Goal: Task Accomplishment & Management: Use online tool/utility

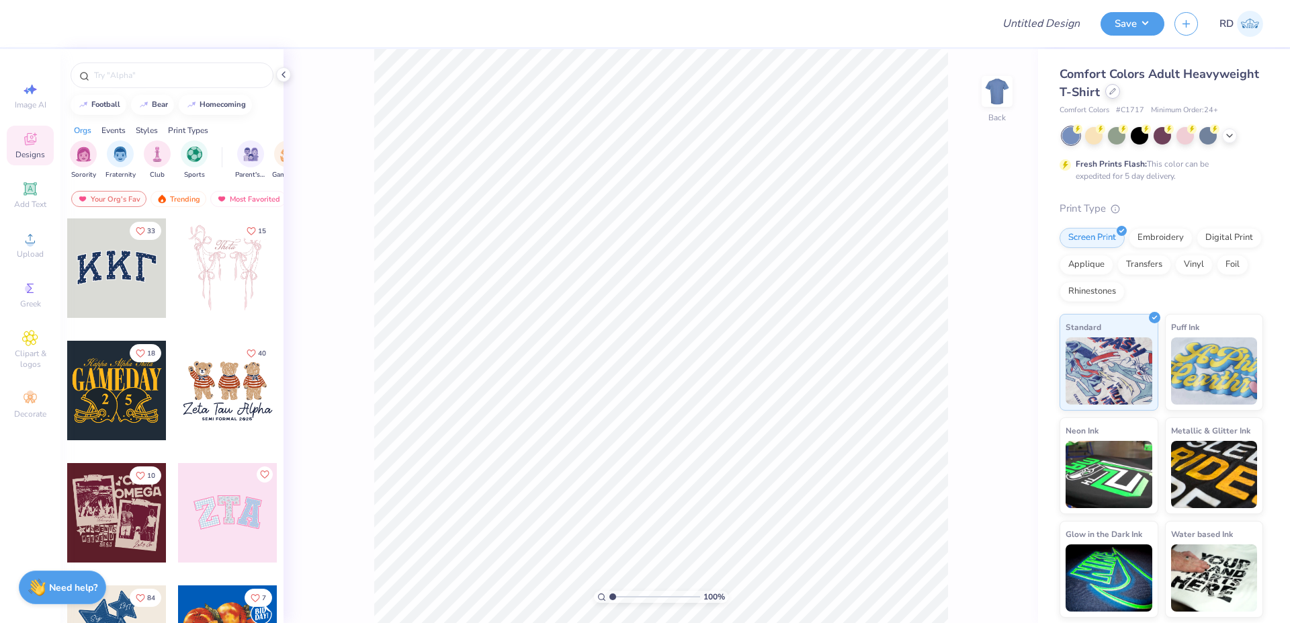
click at [1110, 94] on icon at bounding box center [1112, 91] width 5 height 5
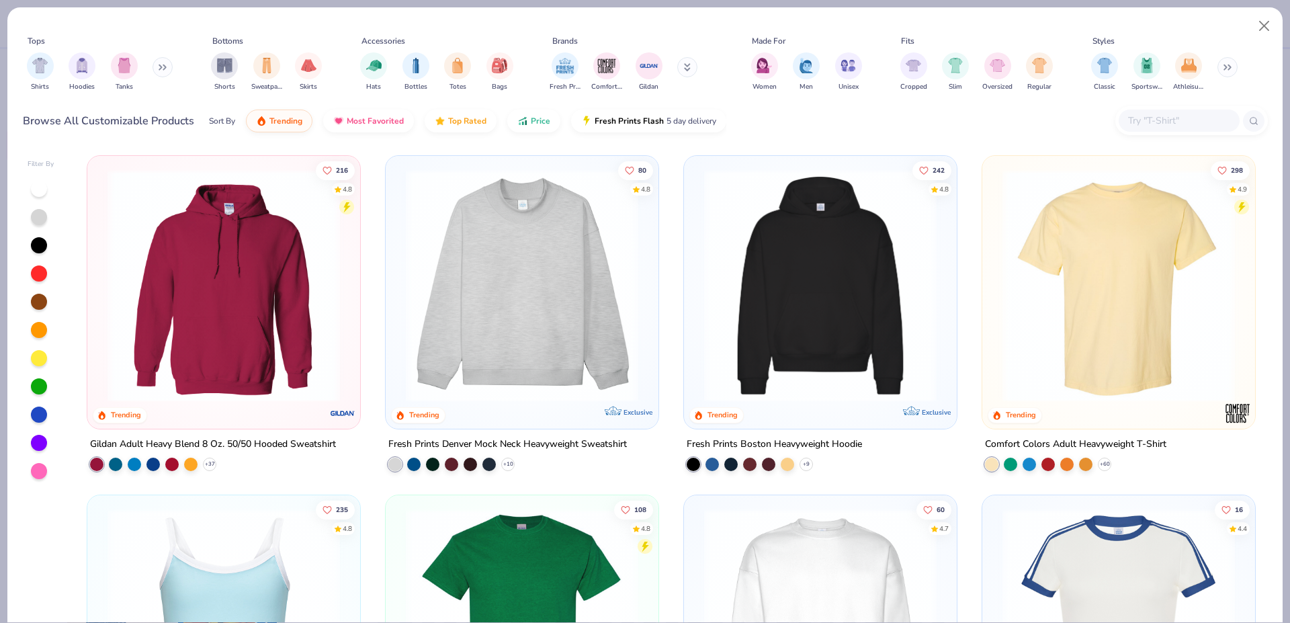
click at [1185, 116] on input "text" at bounding box center [1178, 120] width 103 height 15
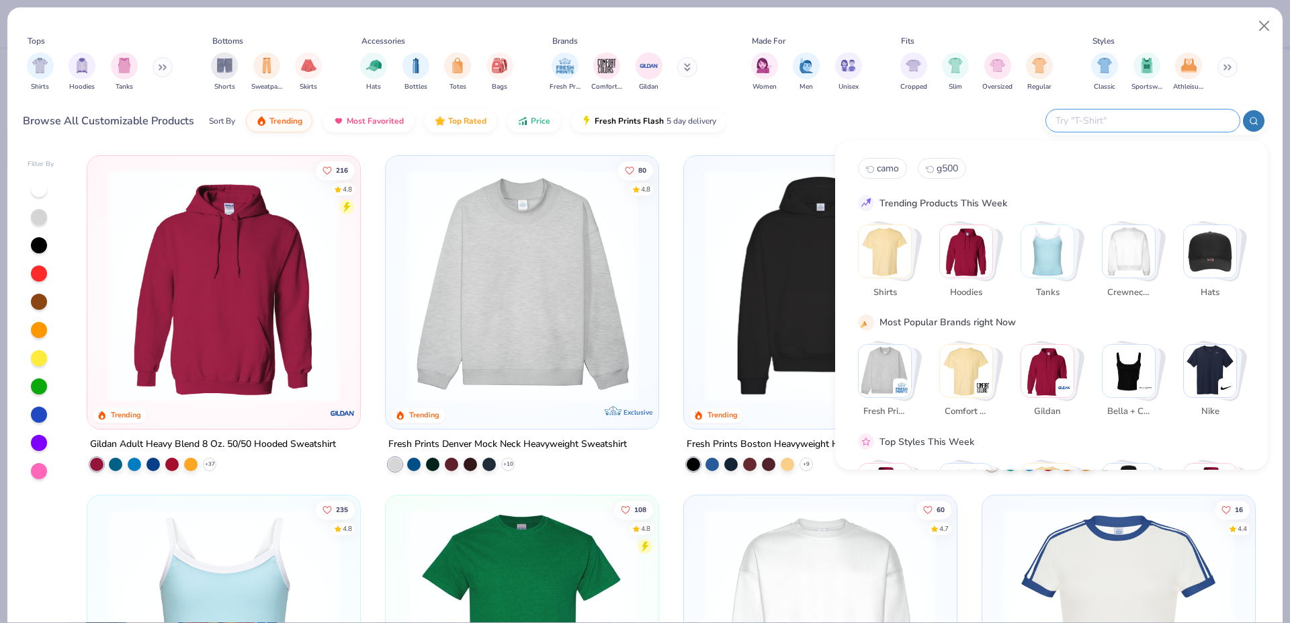
paste input "B8882"
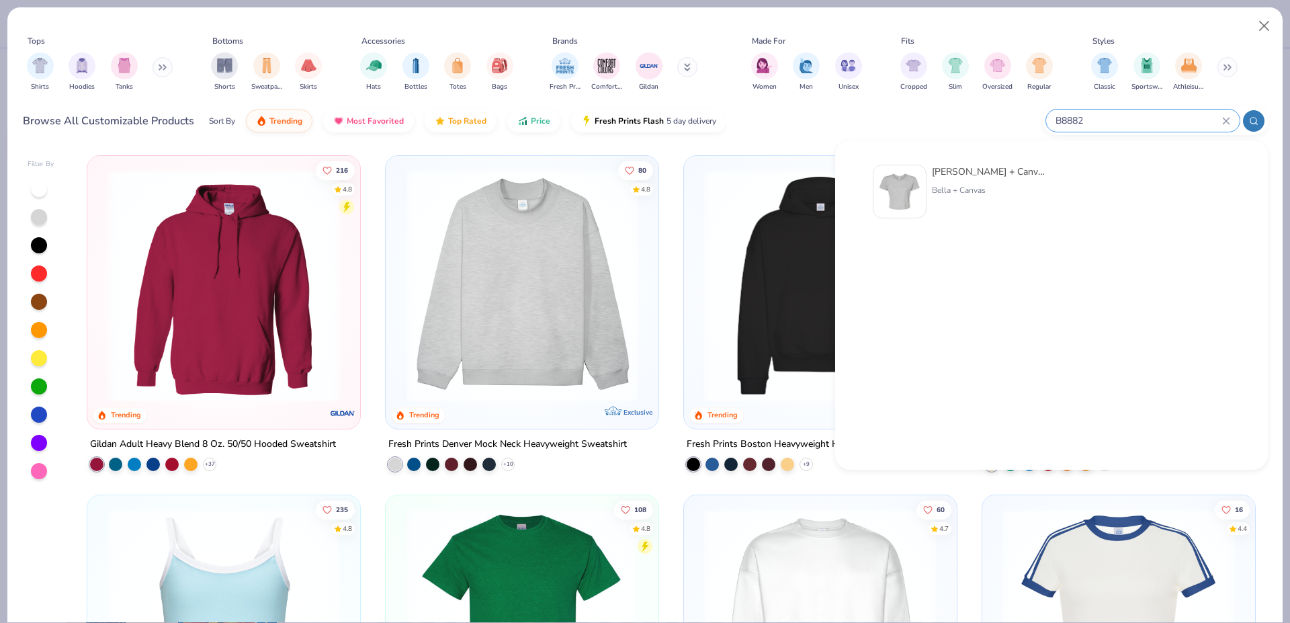
type input "B8882"
click at [892, 188] on img at bounding box center [900, 192] width 42 height 42
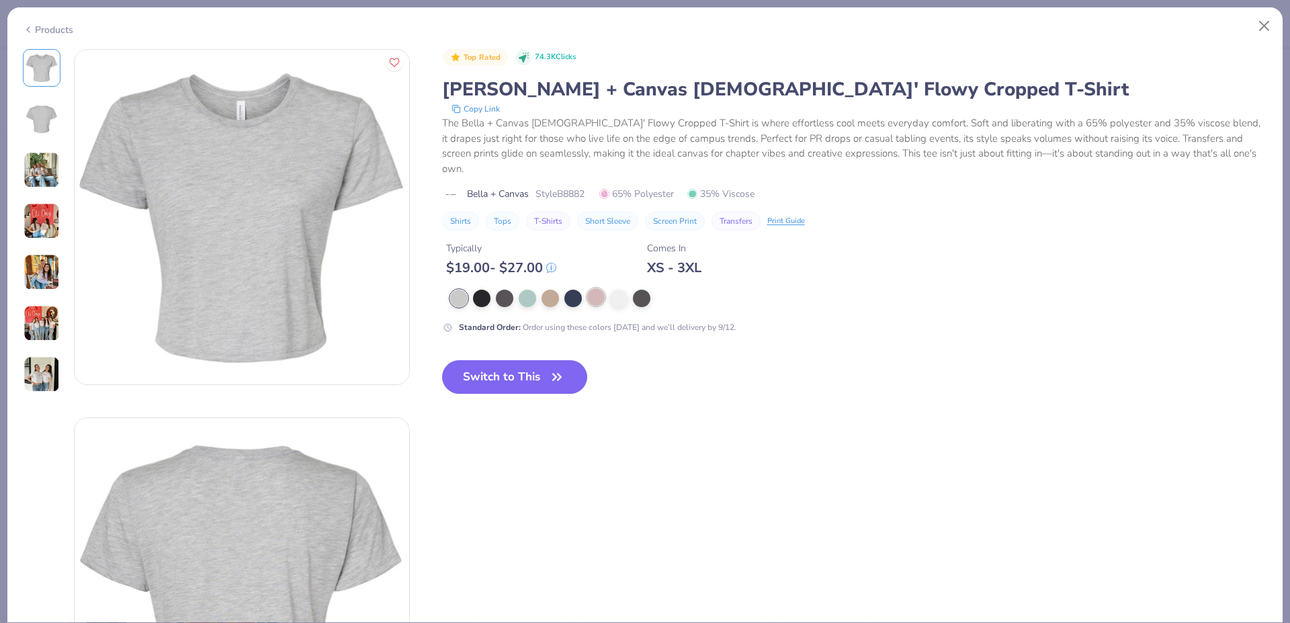
click at [593, 288] on div at bounding box center [595, 296] width 17 height 17
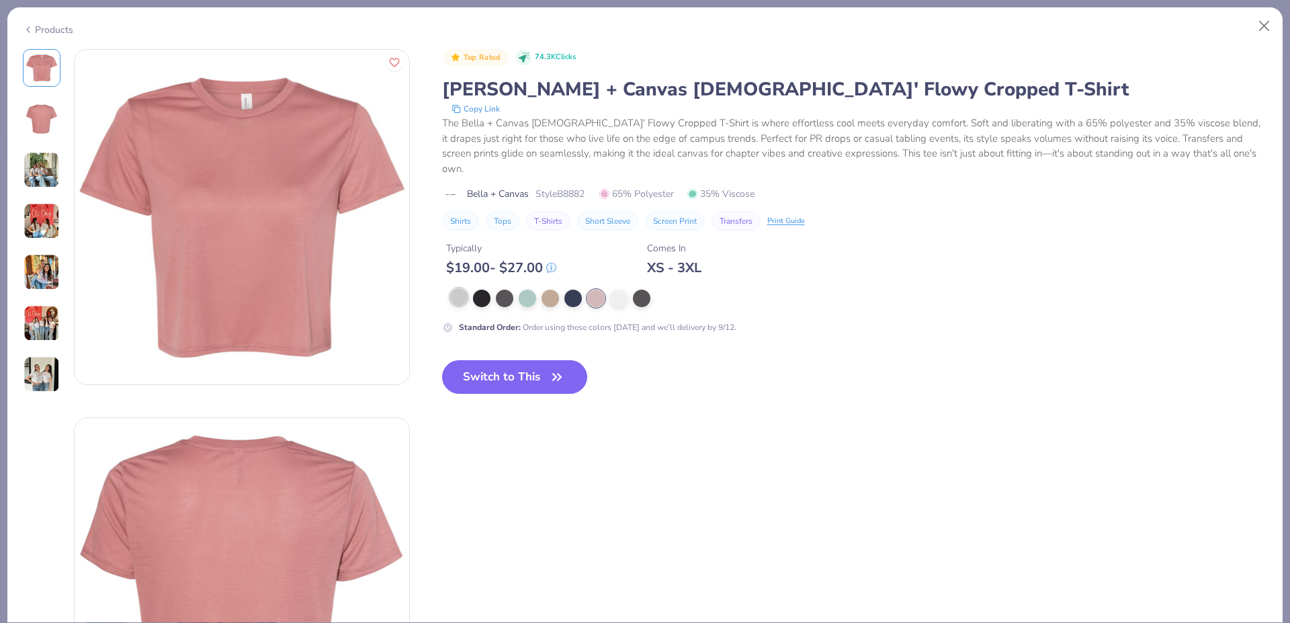
click at [450, 288] on div at bounding box center [458, 296] width 17 height 17
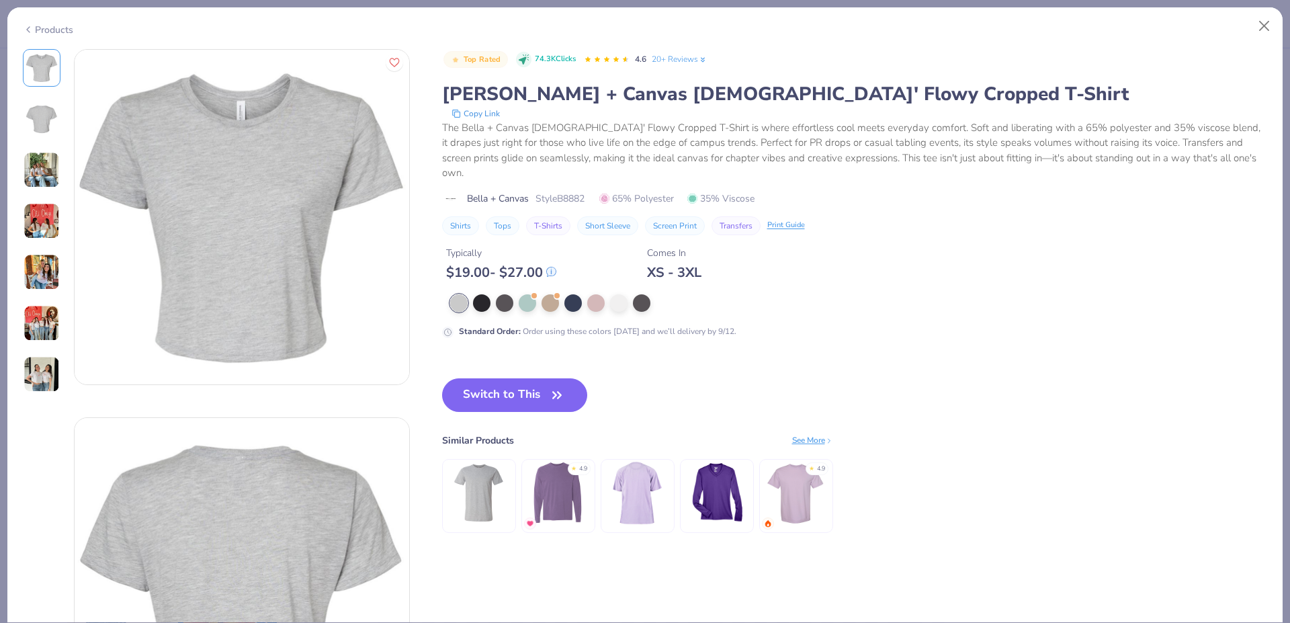
click at [539, 294] on div at bounding box center [714, 302] width 529 height 17
click at [529, 293] on div at bounding box center [527, 301] width 17 height 17
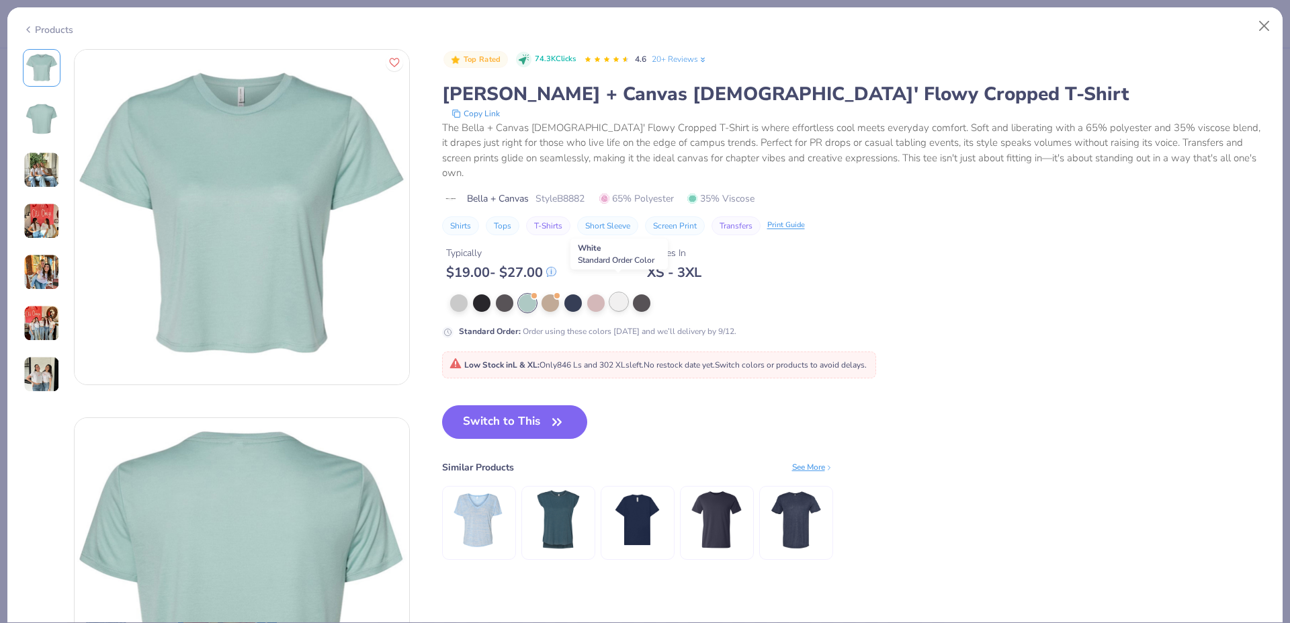
click at [622, 293] on div at bounding box center [618, 301] width 17 height 17
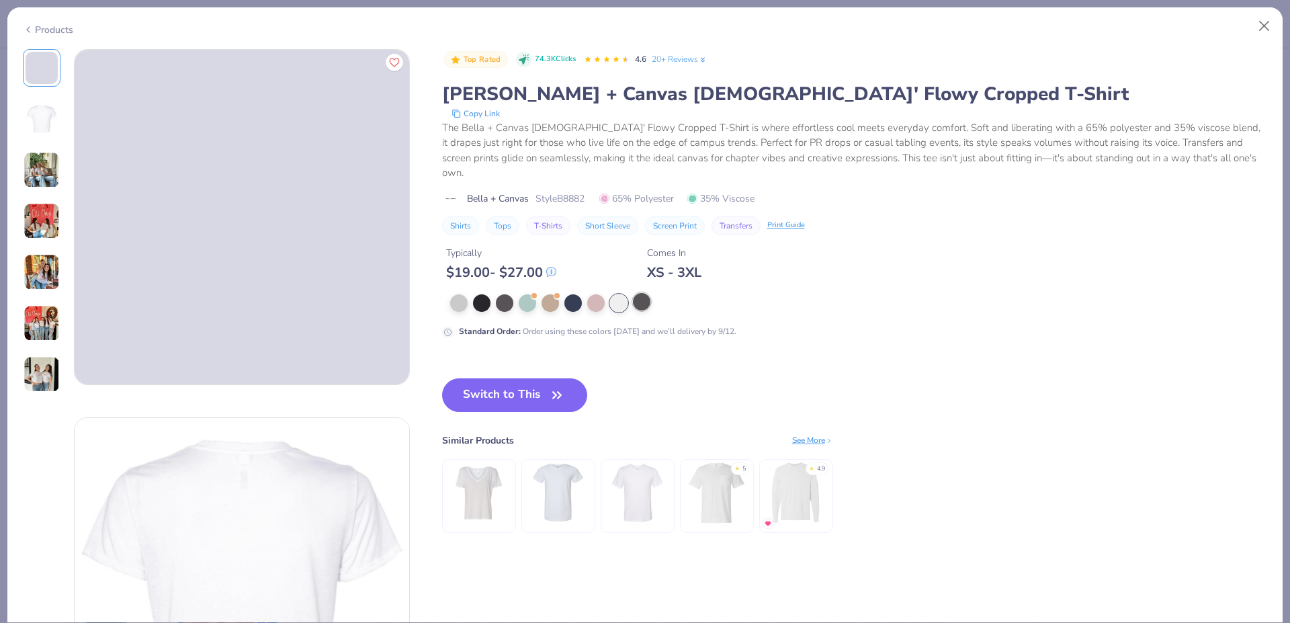
click at [637, 293] on div at bounding box center [641, 301] width 17 height 17
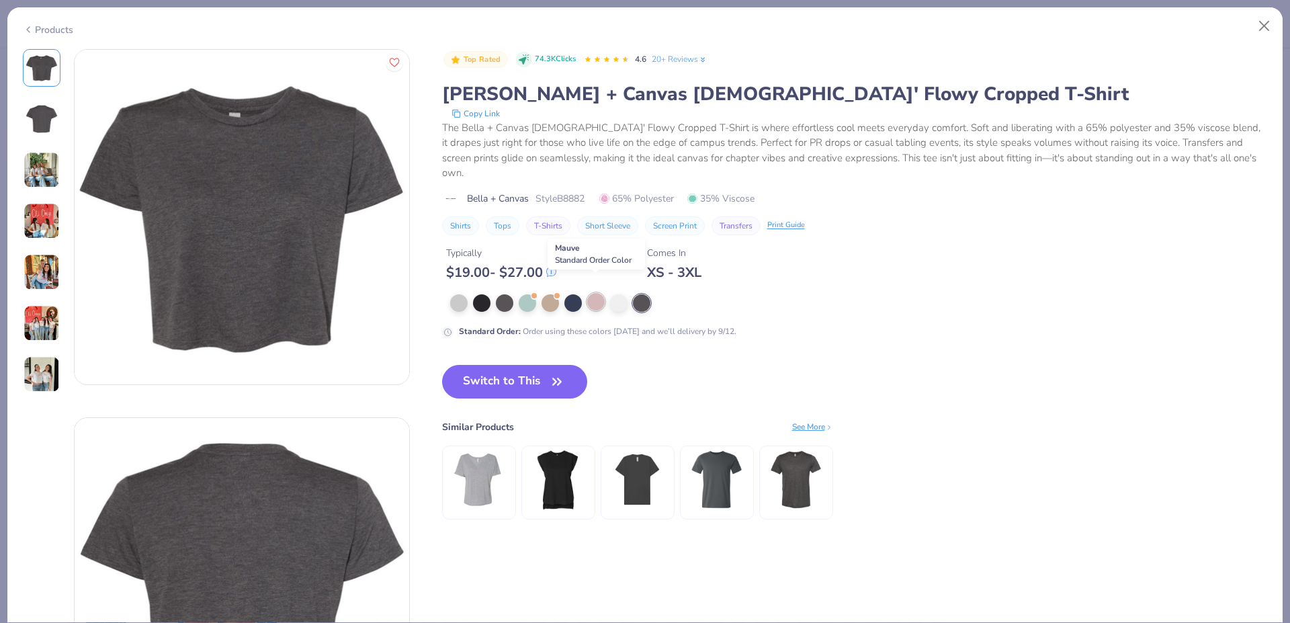
click at [587, 293] on div at bounding box center [595, 301] width 17 height 17
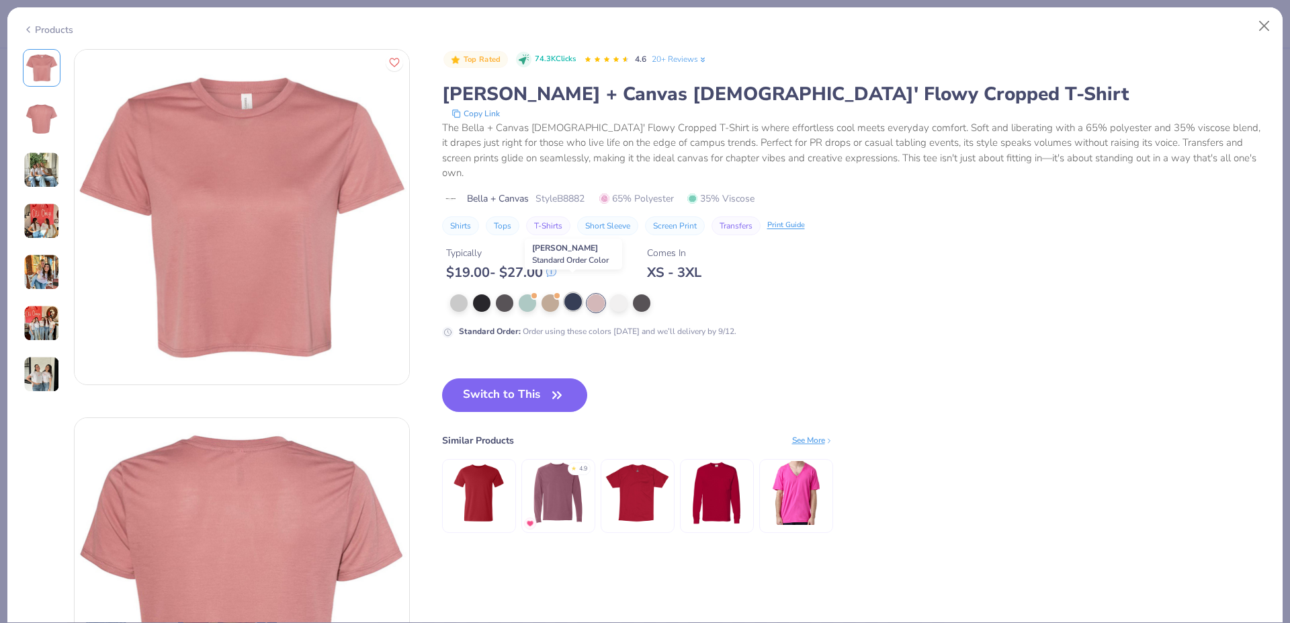
click at [572, 293] on div at bounding box center [572, 301] width 17 height 17
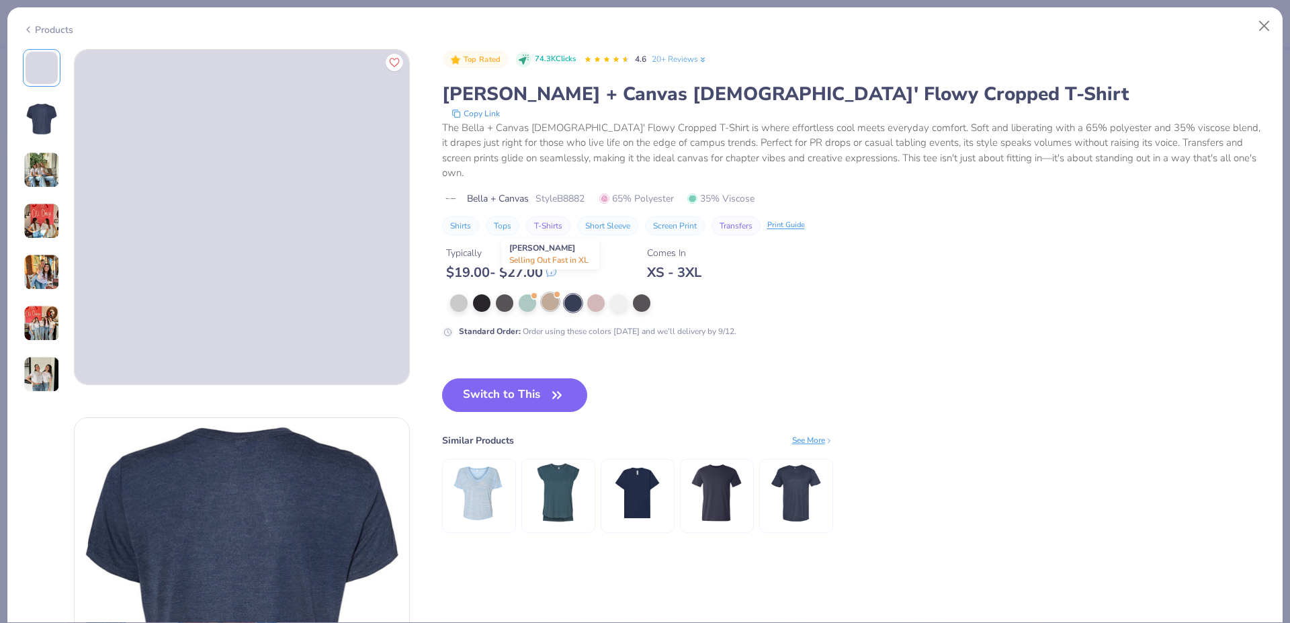
click at [546, 293] on div at bounding box center [550, 301] width 17 height 17
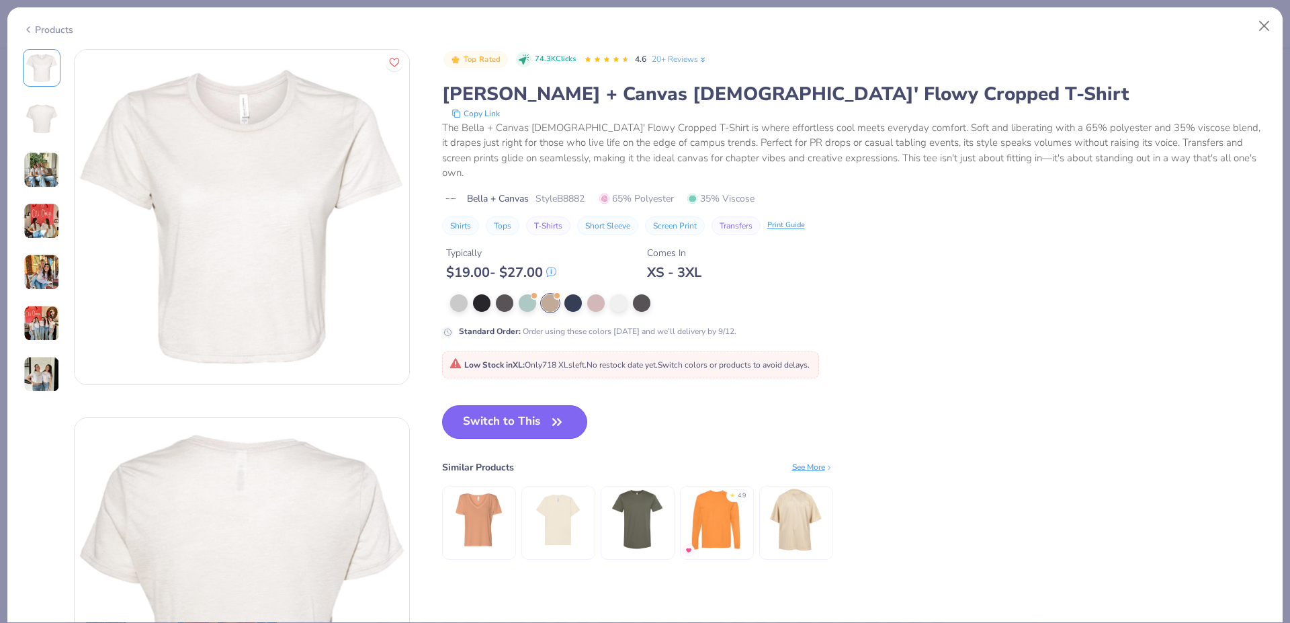
click at [530, 405] on button "Switch to This" at bounding box center [515, 422] width 146 height 34
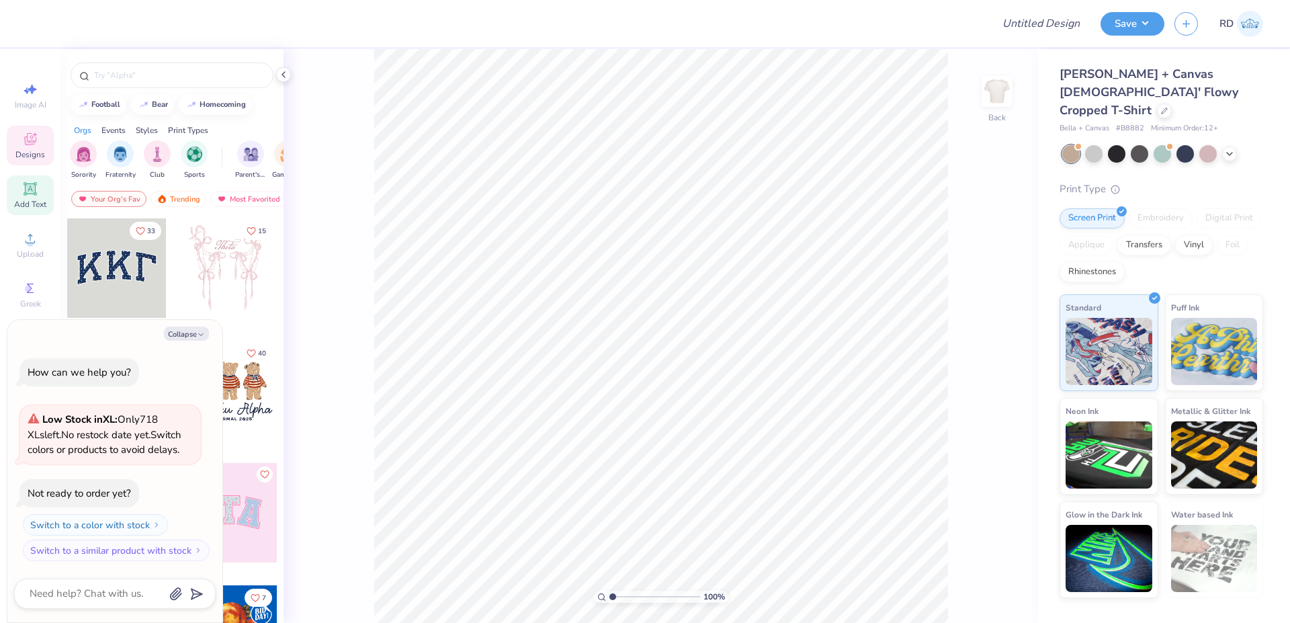
click at [29, 194] on icon at bounding box center [30, 188] width 13 height 13
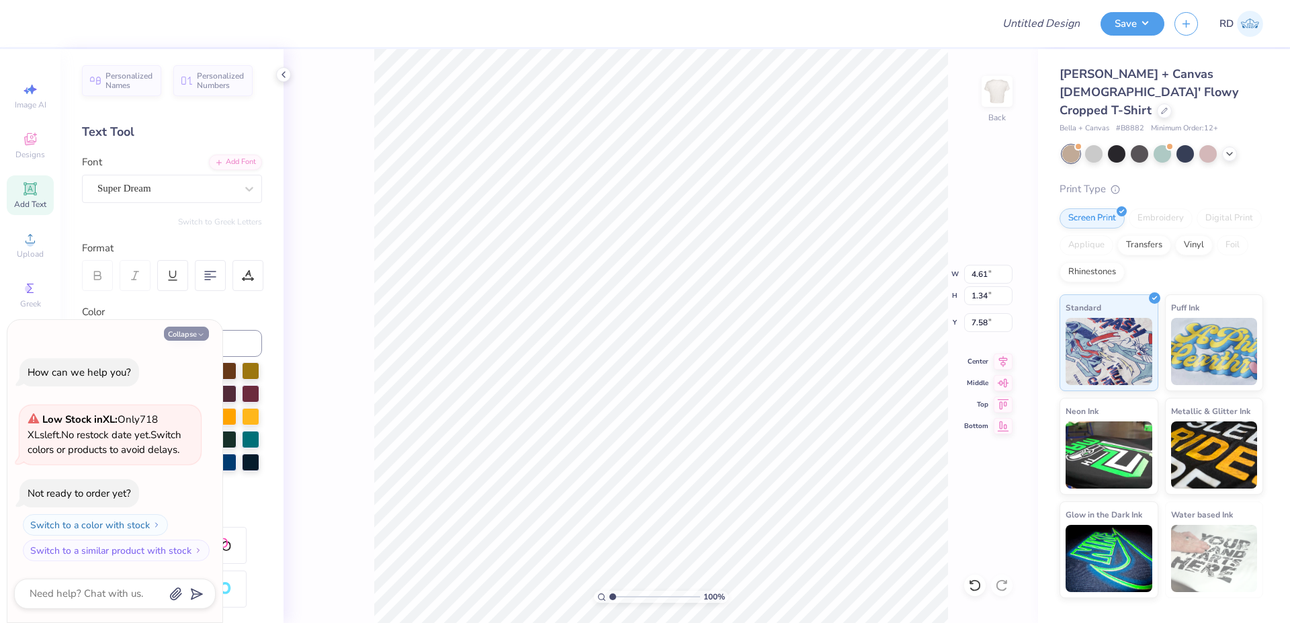
click at [184, 329] on button "Collapse" at bounding box center [186, 334] width 45 height 14
type textarea "x"
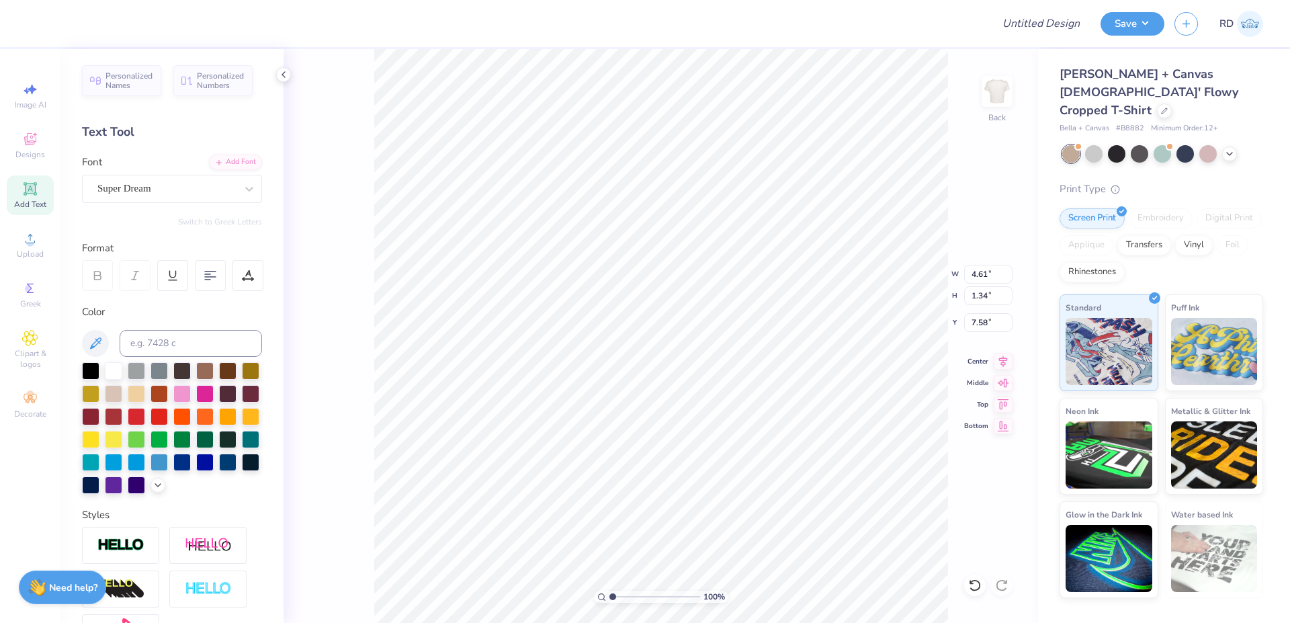
paste textarea "Delta Zeta"
type textarea "Delta Zeta"
click at [31, 250] on span "Upload" at bounding box center [30, 254] width 27 height 11
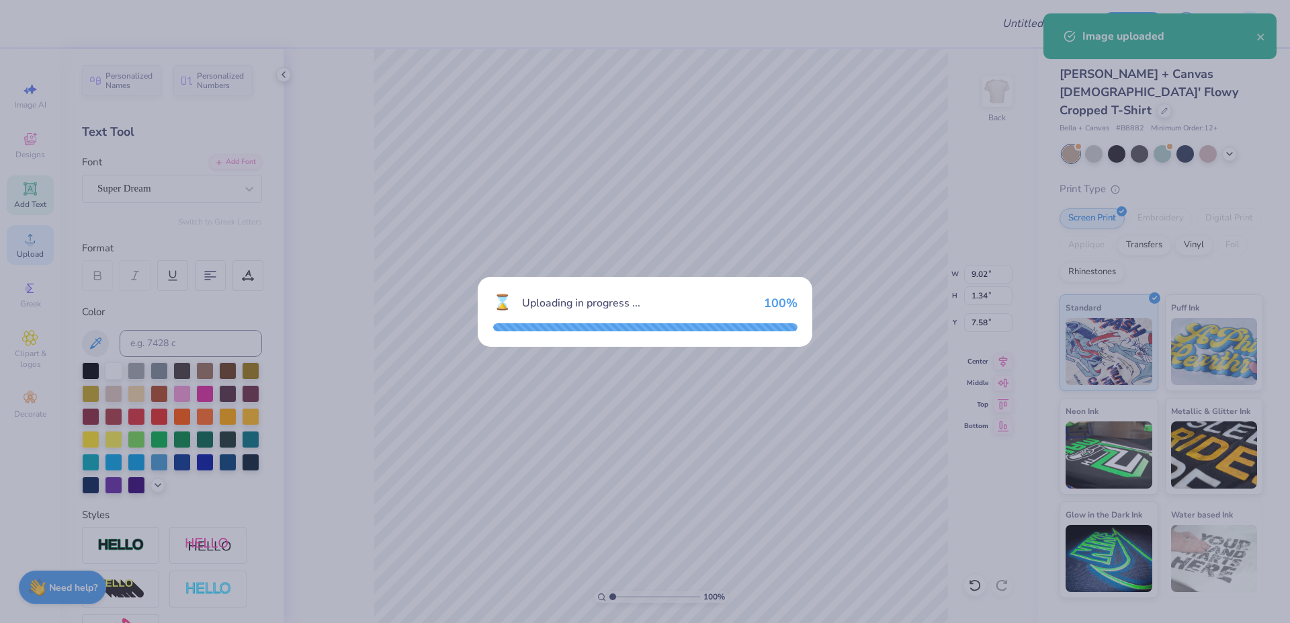
type input "7.98"
type input "6.76"
type input "4.87"
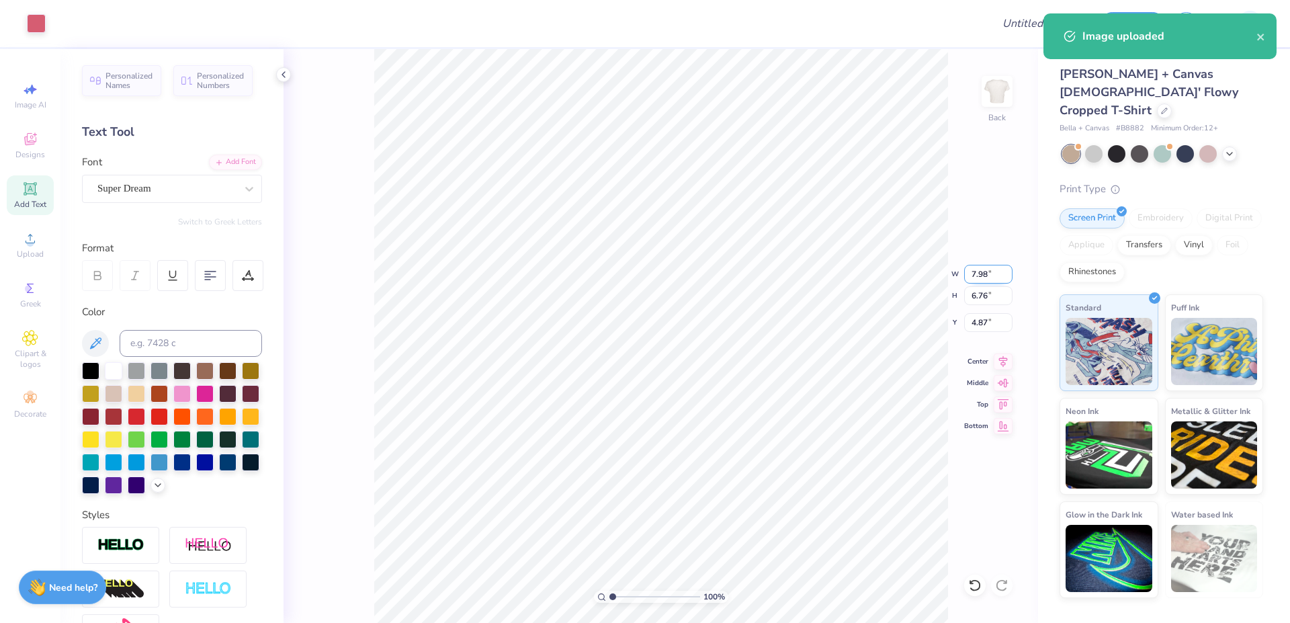
click at [982, 271] on input "7.98" at bounding box center [988, 274] width 48 height 19
paste input "2.22"
type input "2.22"
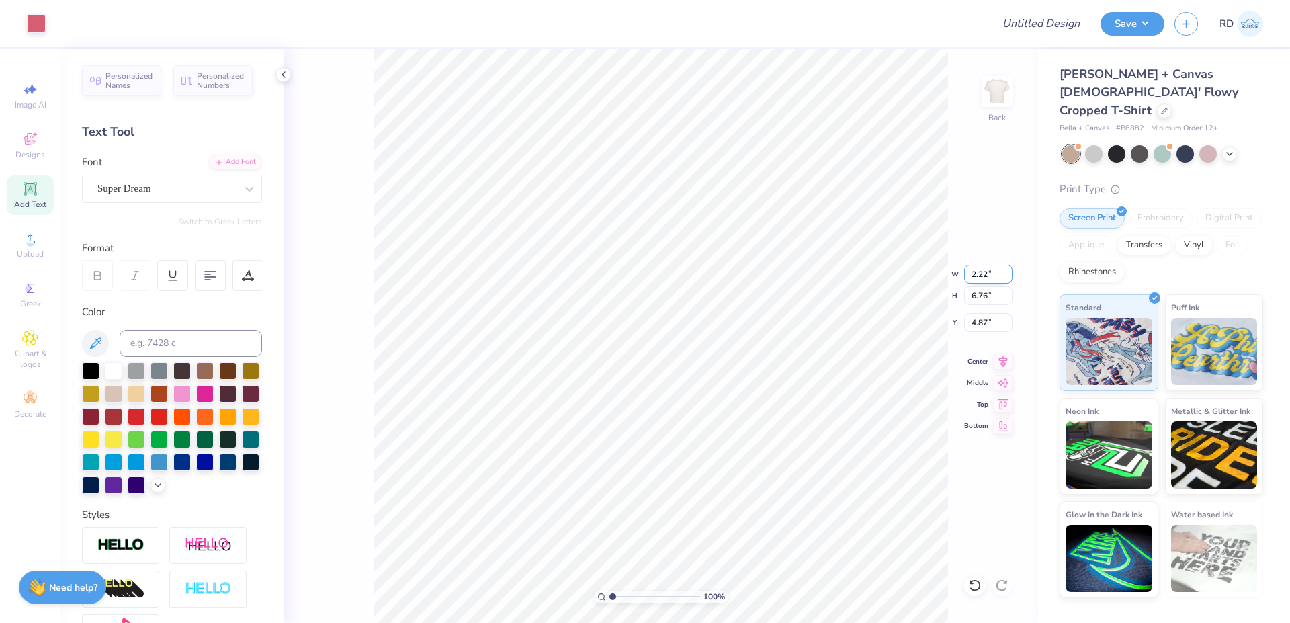
type input "1.88"
type input "4.40"
click at [1008, 355] on icon at bounding box center [1003, 359] width 19 height 16
click at [157, 349] on input at bounding box center [191, 343] width 142 height 27
type input "702"
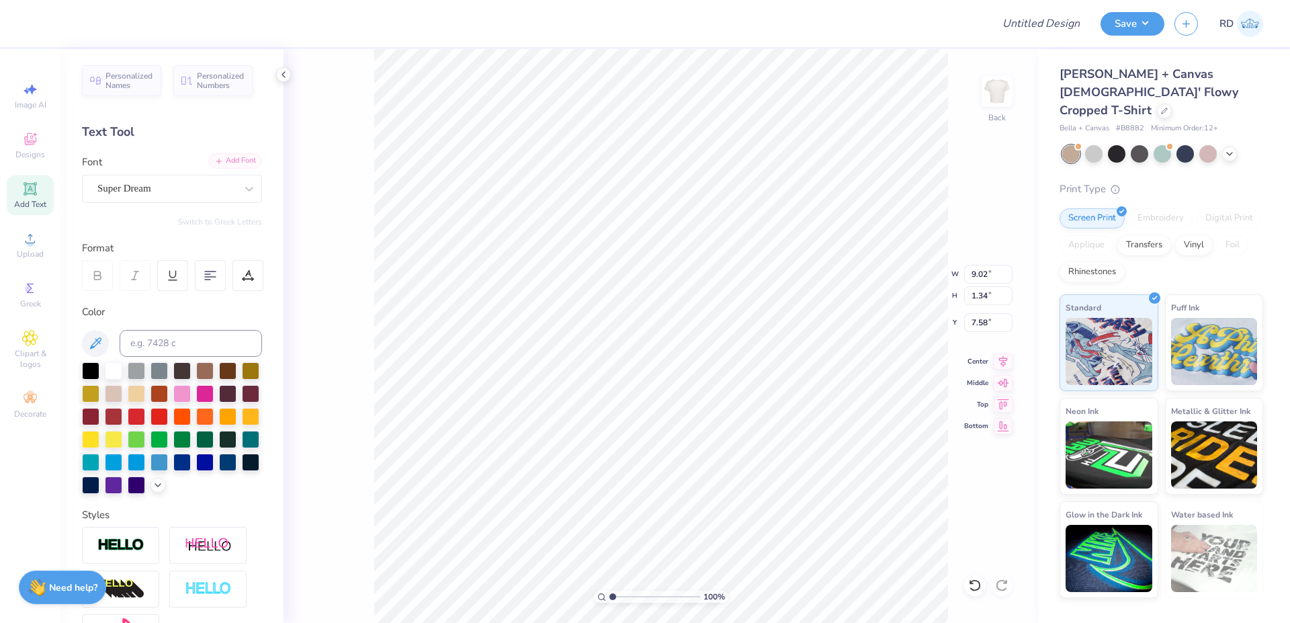
click at [215, 164] on div "Add Font" at bounding box center [235, 160] width 53 height 15
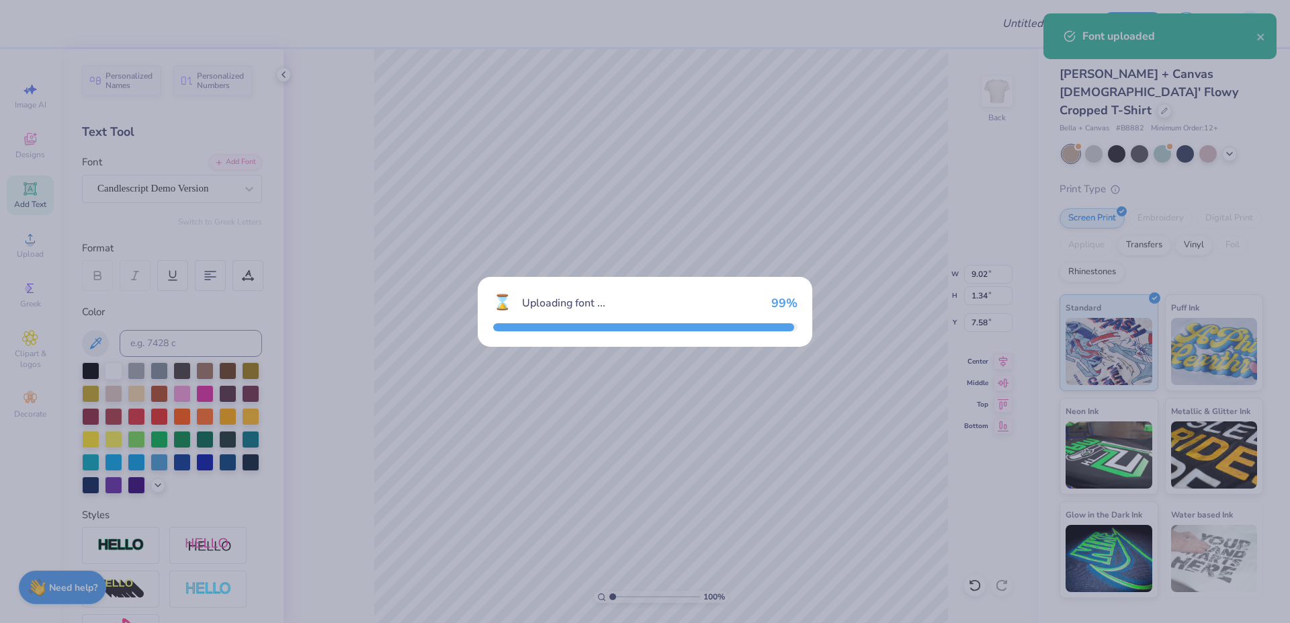
type input "8.26"
type input "2.27"
type input "7.12"
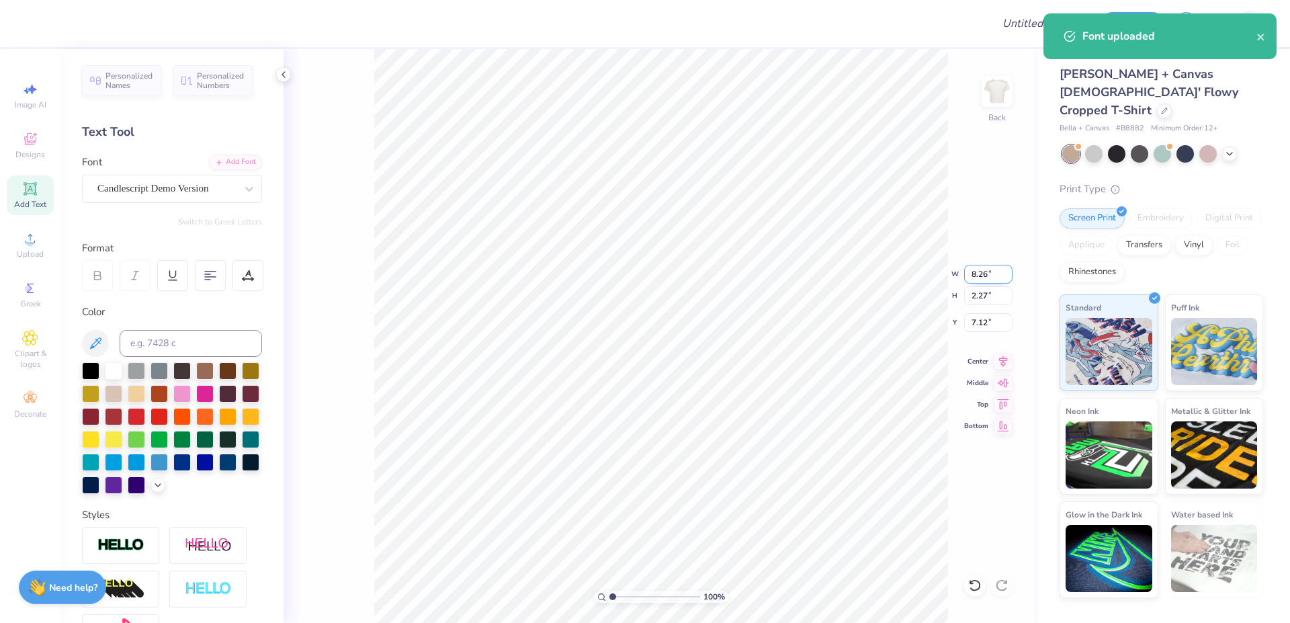
click at [988, 275] on input "8.26" at bounding box center [988, 274] width 48 height 19
type input "7.00"
type input "1.92"
click at [983, 327] on input "7.29" at bounding box center [988, 322] width 48 height 19
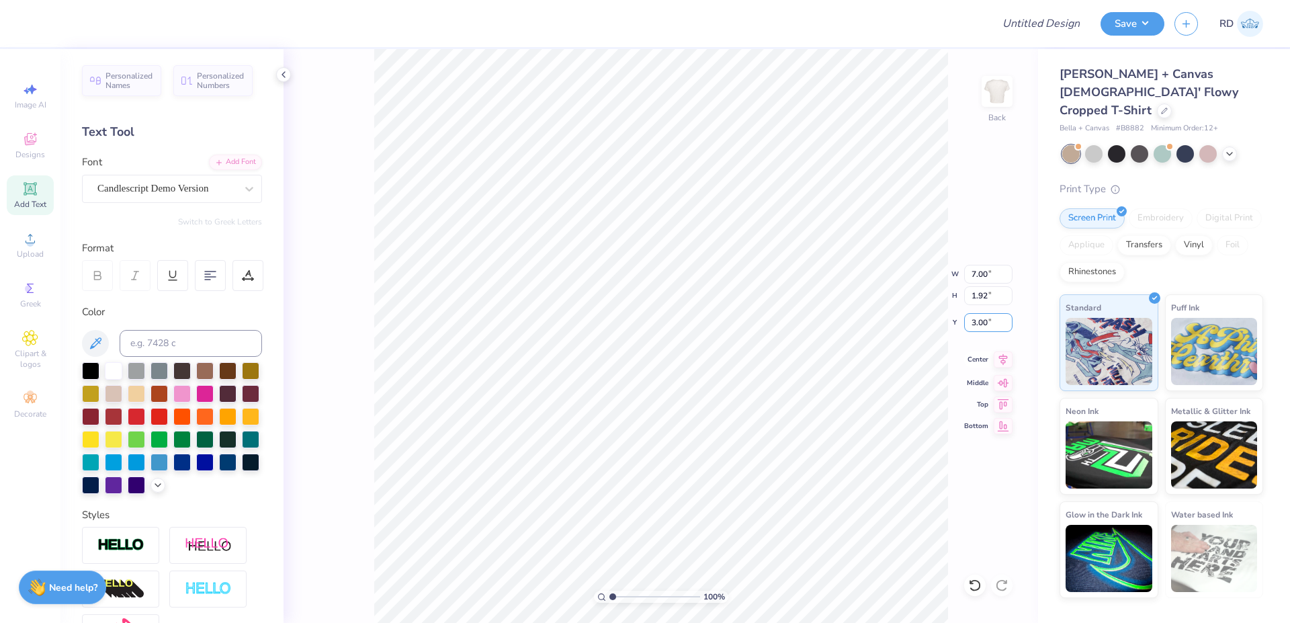
type input "3.00"
click at [998, 361] on icon at bounding box center [1003, 359] width 19 height 16
click at [631, 599] on input "range" at bounding box center [654, 597] width 91 height 12
type input "3.05"
click at [850, 319] on li "Duplicate" at bounding box center [840, 316] width 105 height 26
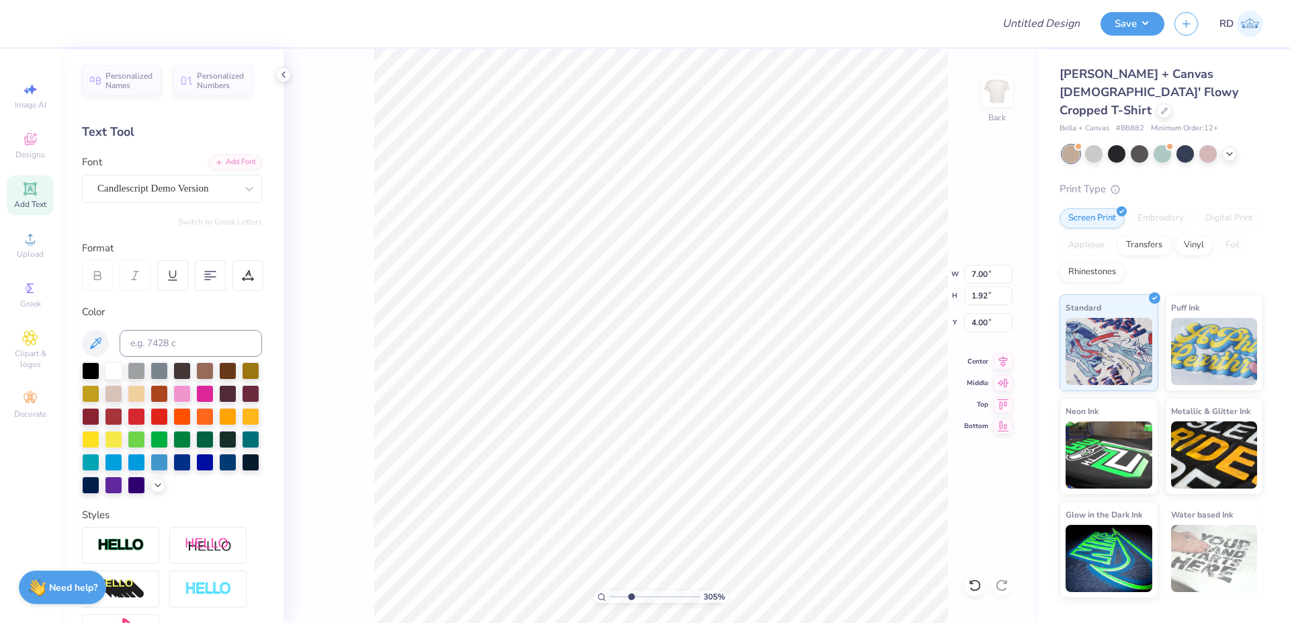
type input "6.94"
type textarea "Moms Day"
click at [222, 158] on div "Add Font" at bounding box center [235, 160] width 53 height 15
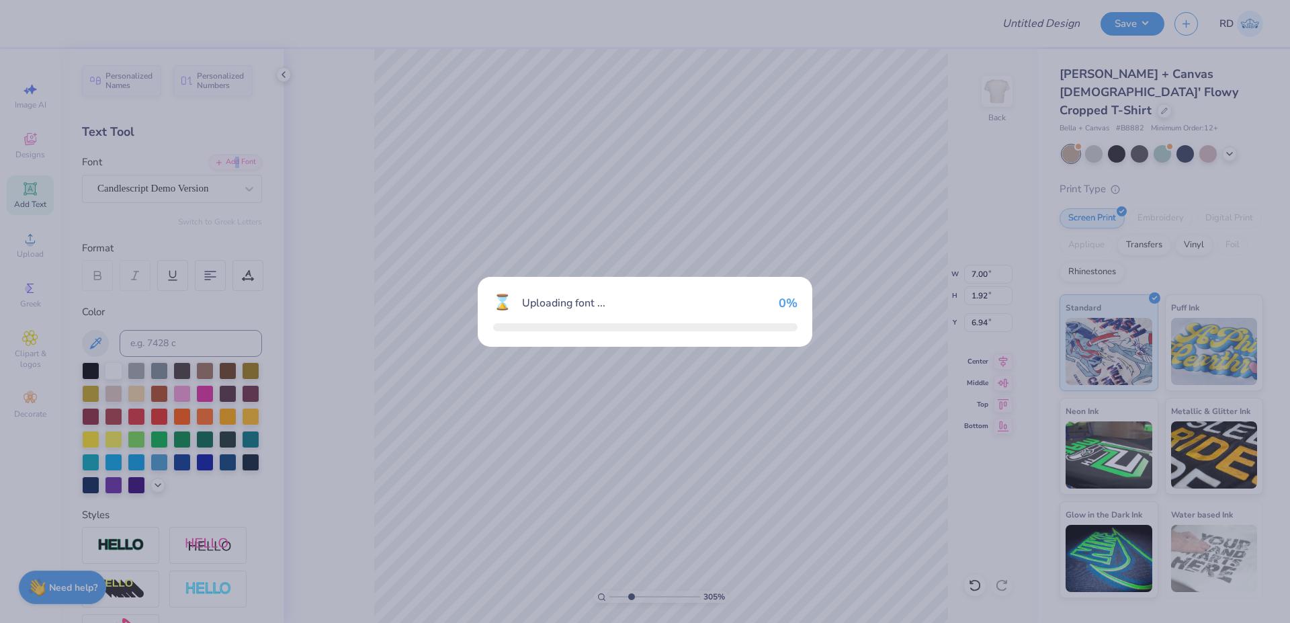
type input "7.11"
type input "1.82"
type input "6.99"
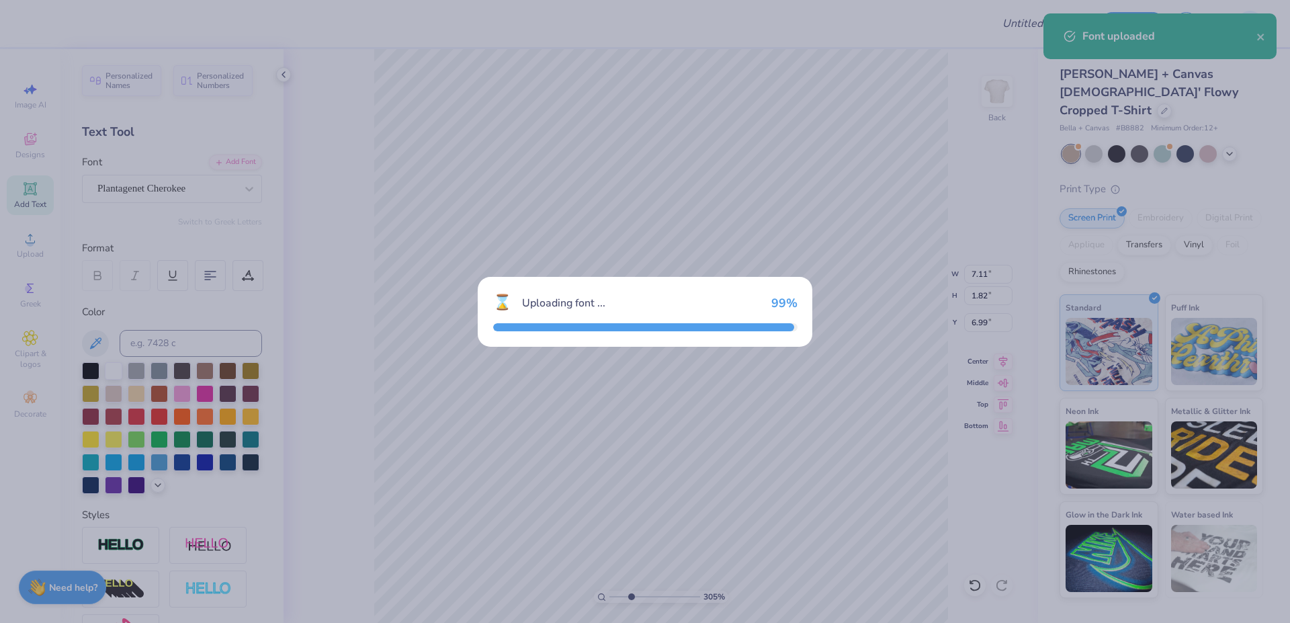
type input "7.56"
type input "1.60"
type input "7.10"
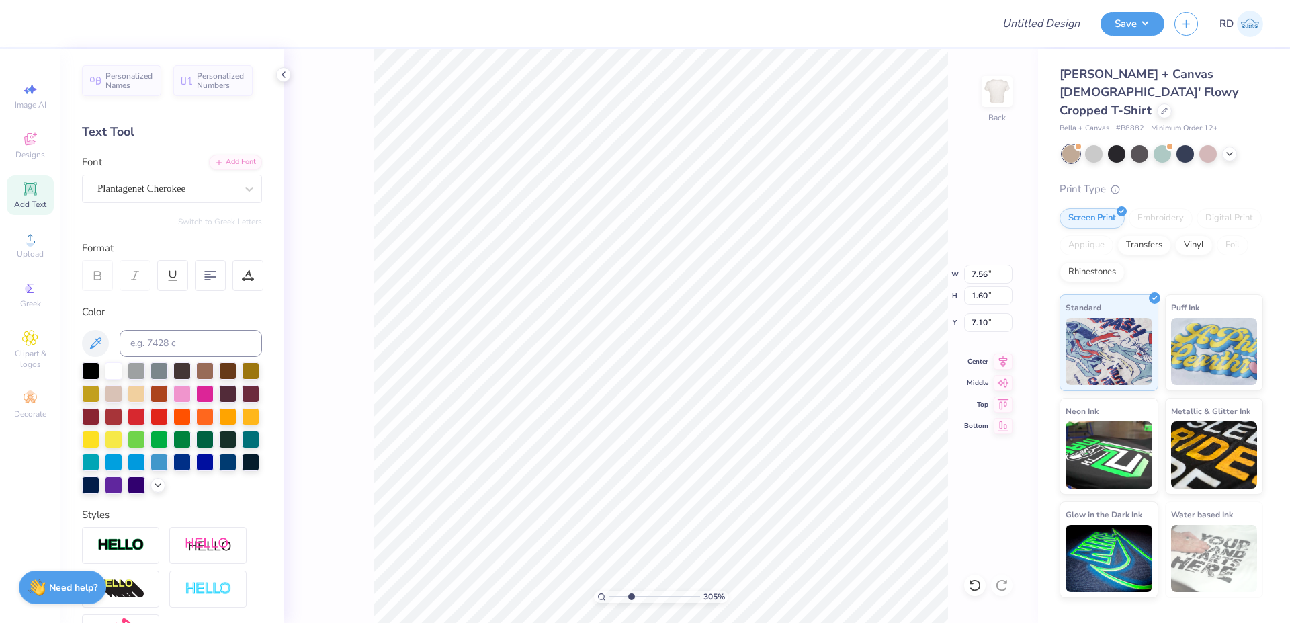
scroll to position [0, 6]
type textarea "MOM'S DAY '25"
drag, startPoint x: 978, startPoint y: 271, endPoint x: 998, endPoint y: 275, distance: 20.4
click at [979, 271] on input "7.56" at bounding box center [988, 274] width 48 height 19
type input "11.08"
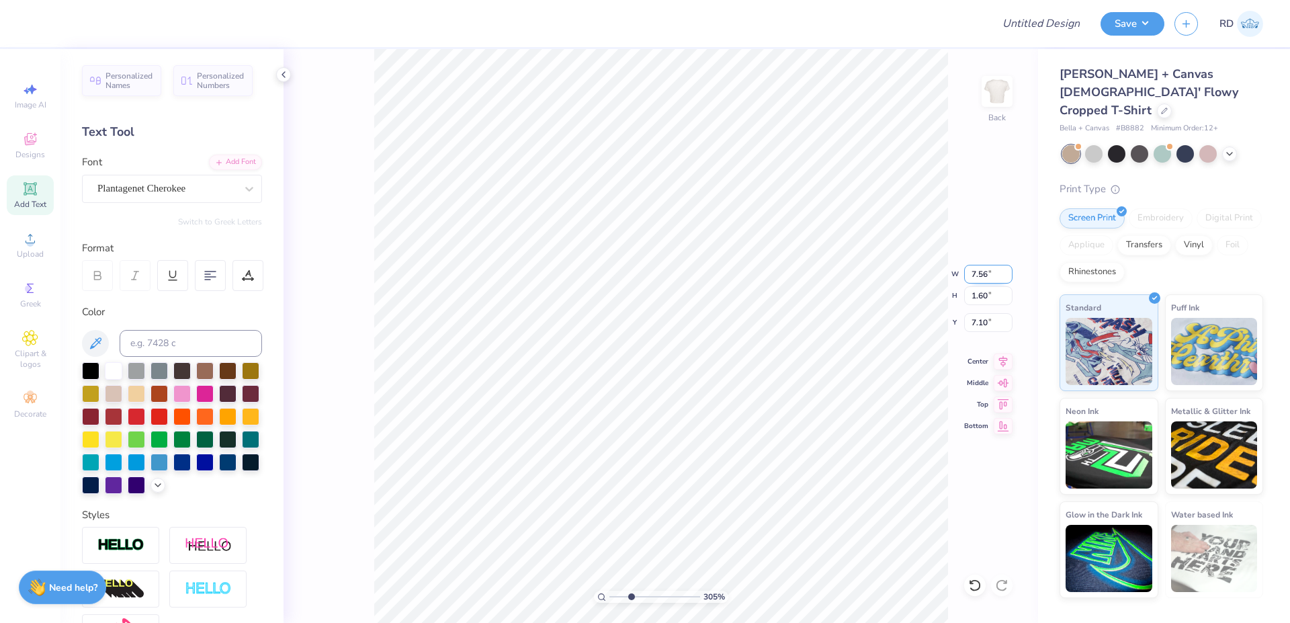
type input "1.17"
type input "7.32"
click at [991, 275] on input "11.08" at bounding box center [988, 274] width 48 height 19
paste input "2.444"
type input "2.44"
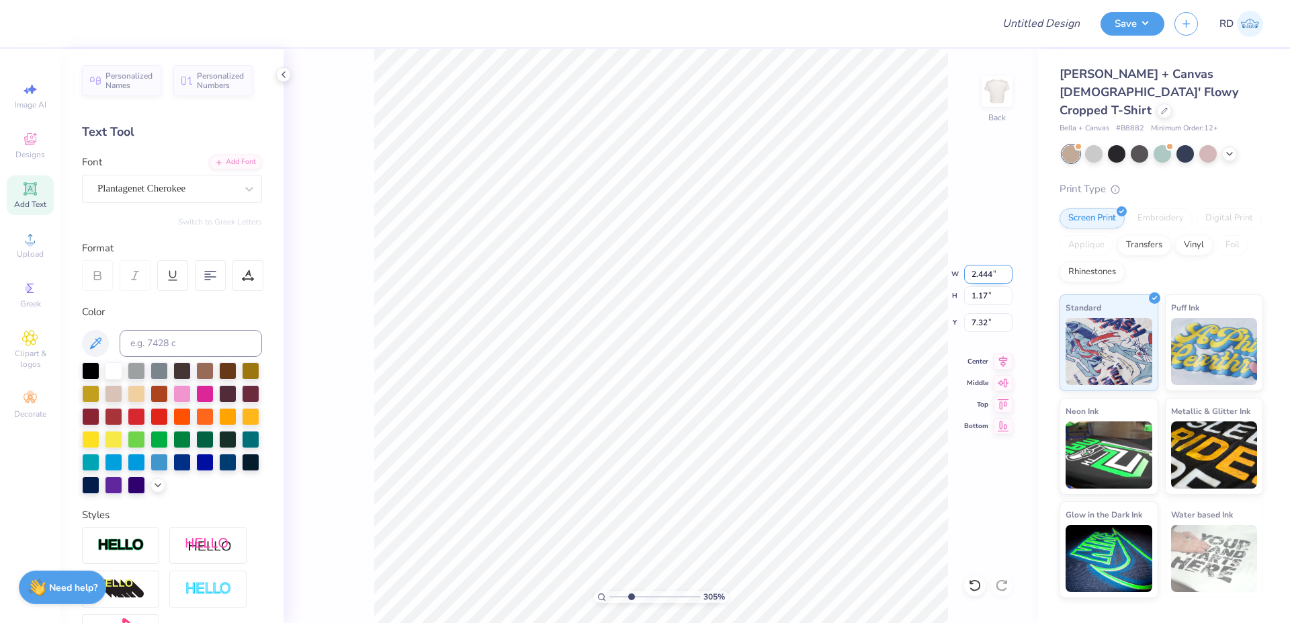
type input "0.26"
type input "7.77"
type input "1.96"
type input "2.44"
type input "0.26"
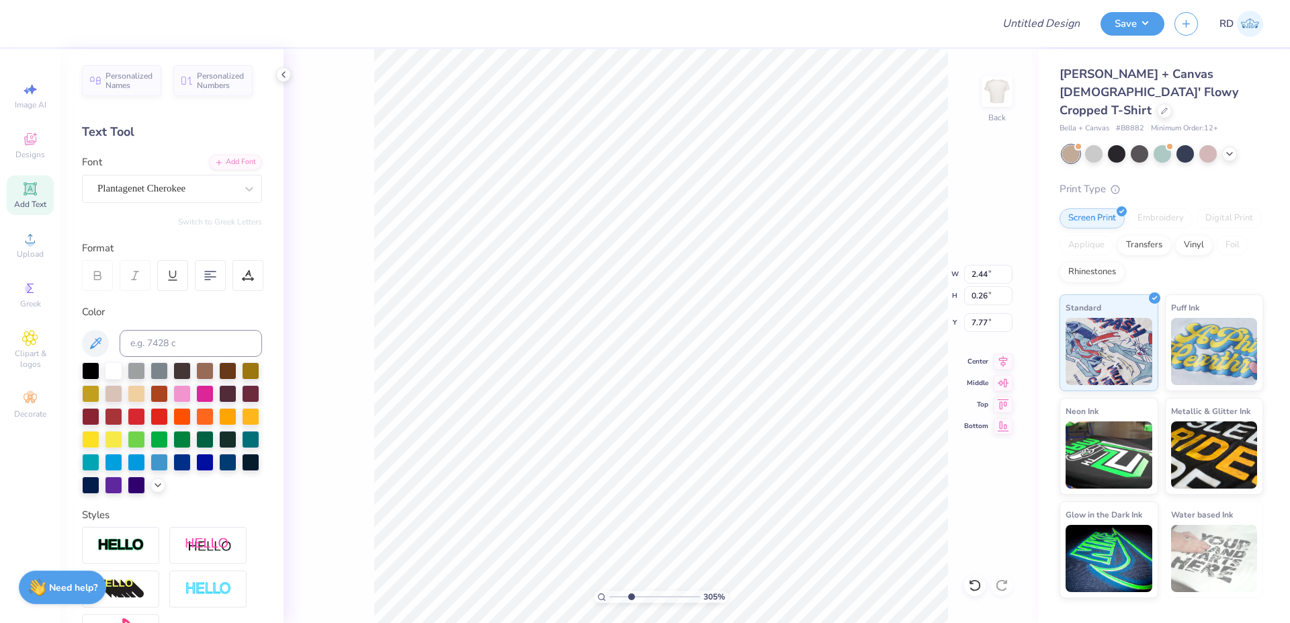
type input "4.08"
click at [1004, 361] on icon at bounding box center [1003, 358] width 9 height 11
type input "4.47"
type input "2.42"
click at [654, 593] on input "range" at bounding box center [654, 597] width 91 height 12
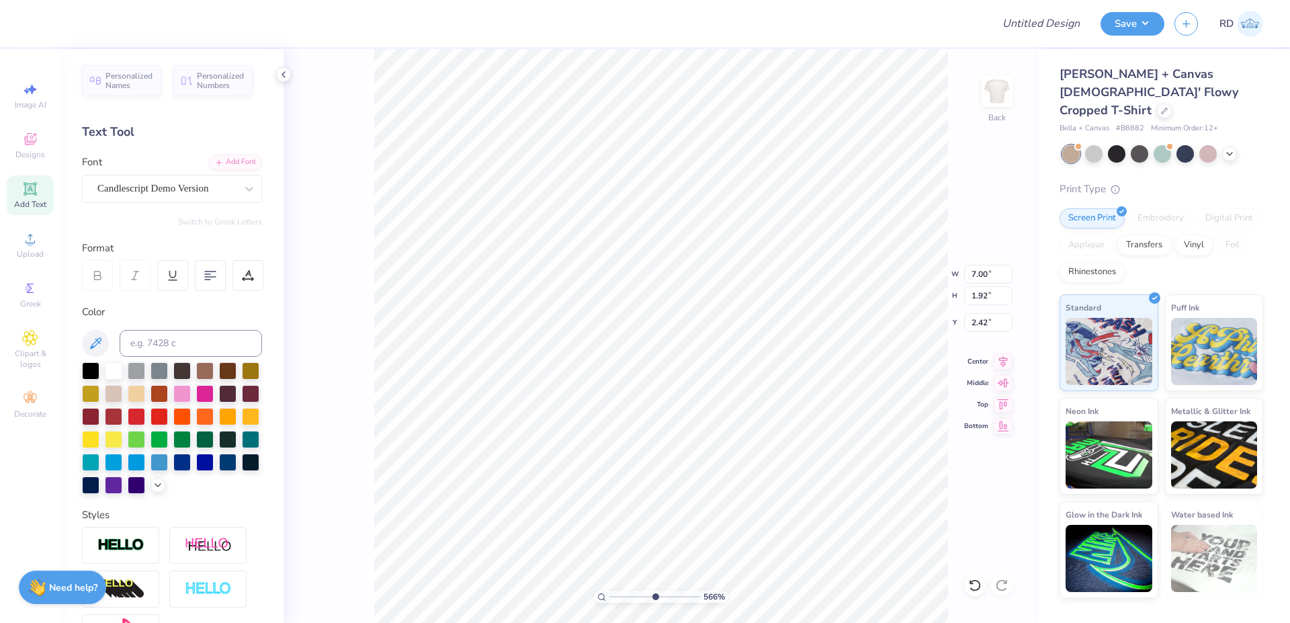
type input "5.66"
type input "2.46"
drag, startPoint x: 615, startPoint y: 596, endPoint x: 582, endPoint y: 595, distance: 33.6
click at [609, 595] on input "range" at bounding box center [654, 597] width 91 height 12
click at [1005, 352] on icon at bounding box center [1003, 359] width 19 height 16
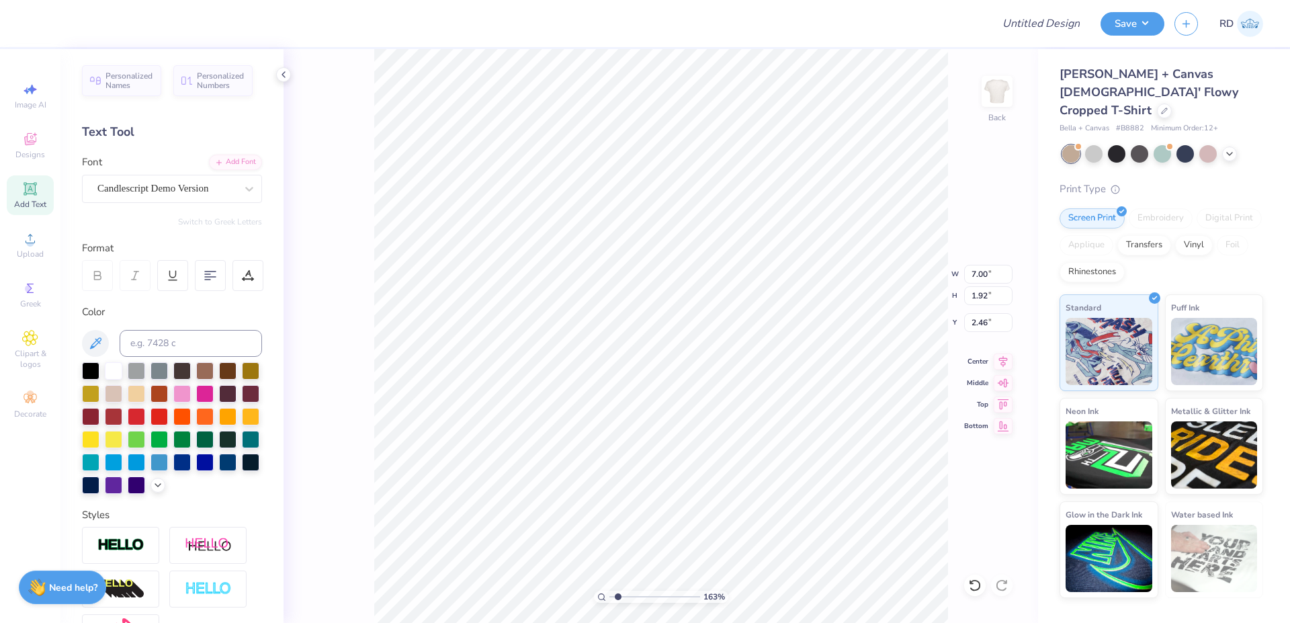
drag, startPoint x: 636, startPoint y: 592, endPoint x: 618, endPoint y: 595, distance: 18.3
click at [618, 595] on input "range" at bounding box center [654, 597] width 91 height 12
type input "1.63"
click at [1006, 355] on icon at bounding box center [1003, 359] width 19 height 16
click at [1004, 358] on icon at bounding box center [1003, 359] width 19 height 16
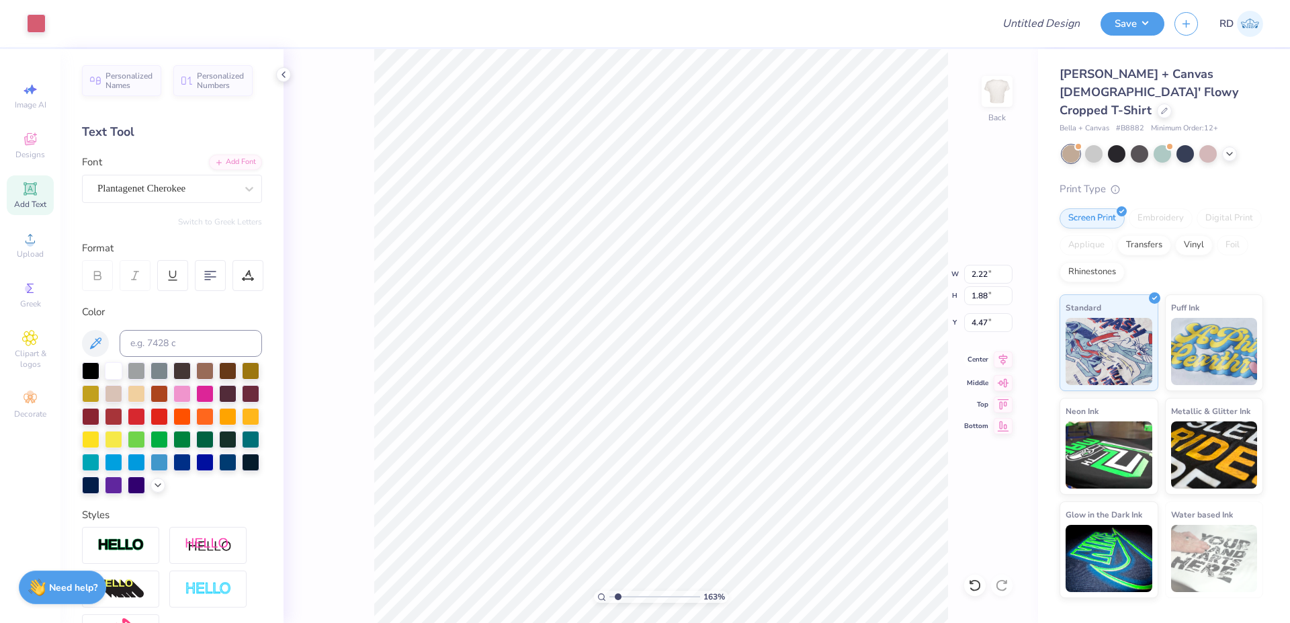
type input "2.22"
type input "1.88"
type input "4.47"
click at [998, 359] on icon at bounding box center [1003, 359] width 19 height 16
click at [989, 269] on input "7.00" at bounding box center [988, 274] width 48 height 19
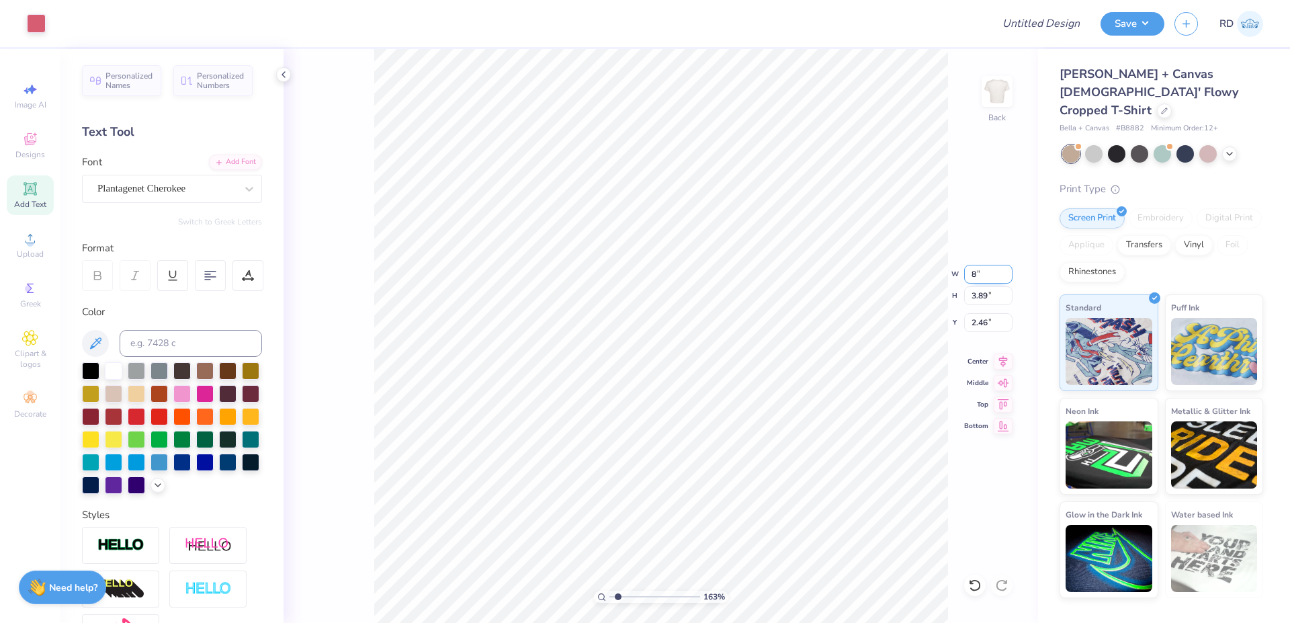
type input "8.00"
type input "4.45"
click at [984, 318] on input "2.18" at bounding box center [988, 322] width 48 height 19
type input "3.00"
drag, startPoint x: 611, startPoint y: 594, endPoint x: 562, endPoint y: 590, distance: 48.5
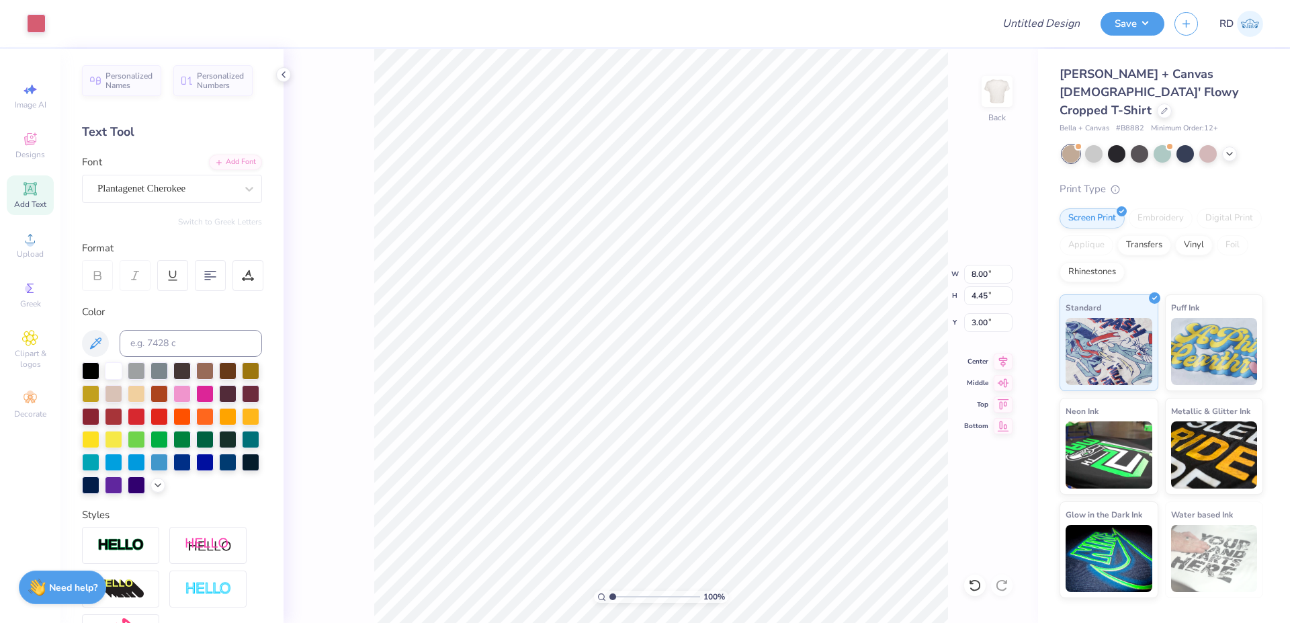
type input "1"
click at [609, 591] on input "range" at bounding box center [654, 597] width 91 height 12
click at [1033, 22] on input "Design Title" at bounding box center [1025, 23] width 132 height 27
paste input "FPS239874"
type input "FPS239874"
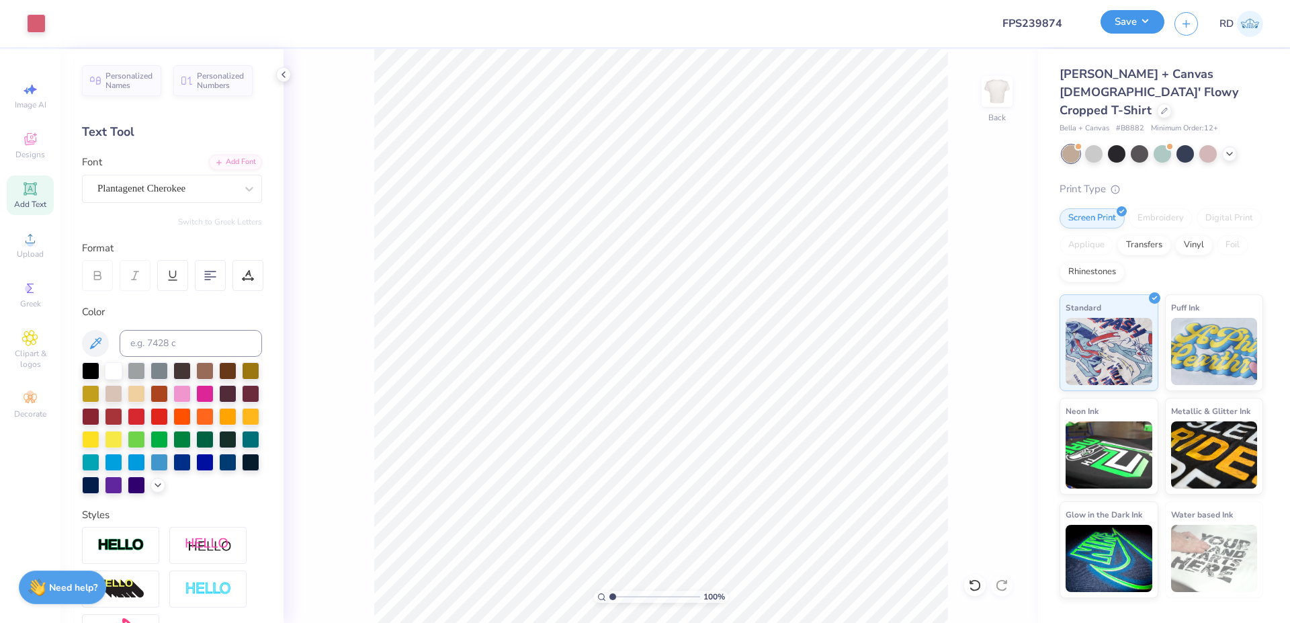
click at [1123, 26] on button "Save" at bounding box center [1133, 22] width 64 height 24
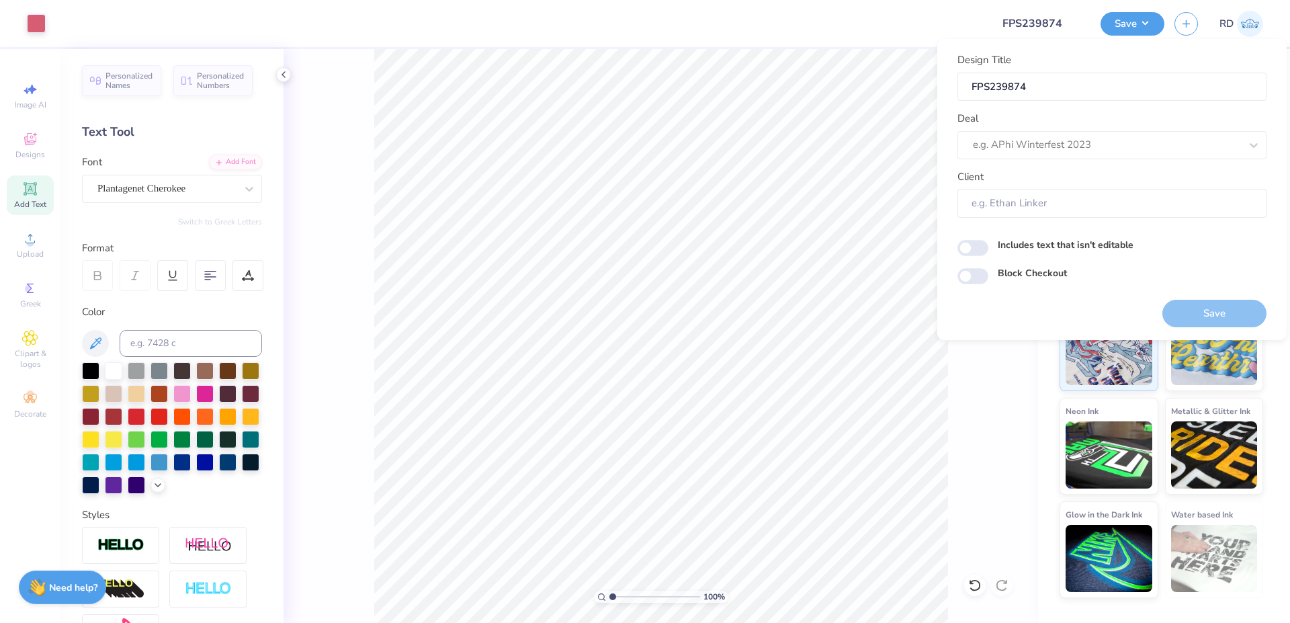
click at [1021, 162] on div "Design Title FPS239874 Deal e.g. APhi Winterfest 2023 Client" at bounding box center [1111, 134] width 309 height 165
click at [1023, 147] on div at bounding box center [1093, 145] width 241 height 18
click at [1037, 172] on div "Design Tool Gallery" at bounding box center [1112, 181] width 298 height 22
type input "gallery"
type input "Design Tool Gallery User"
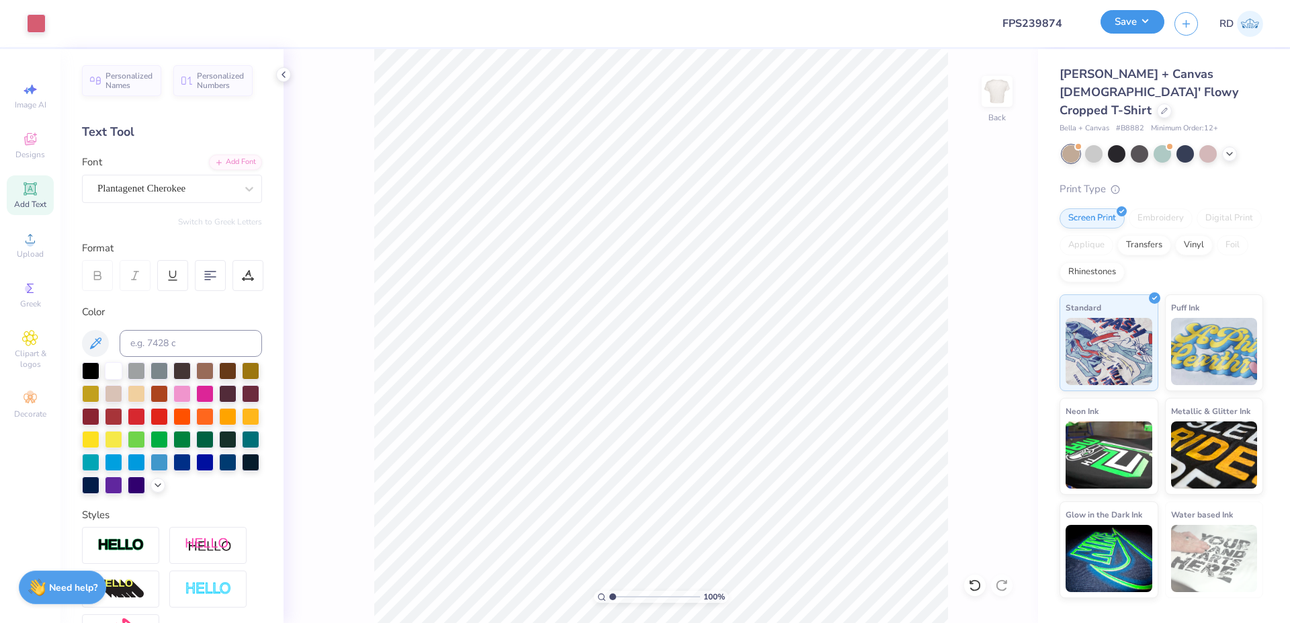
click at [1122, 25] on button "Save" at bounding box center [1133, 22] width 64 height 24
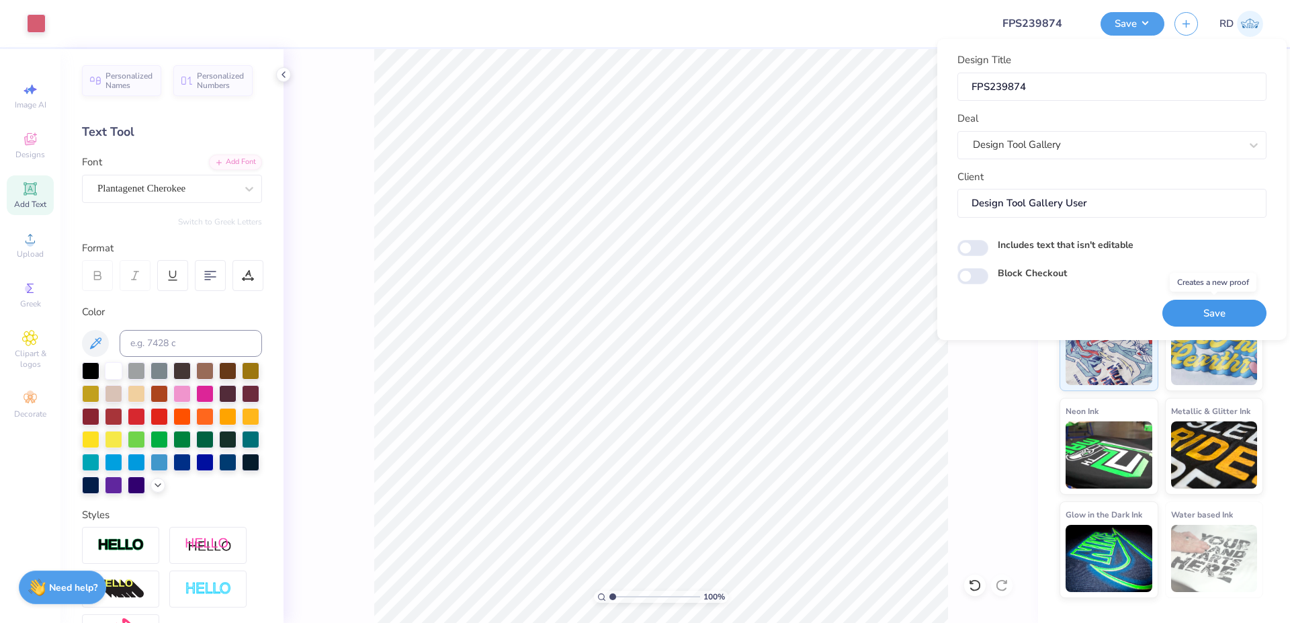
click at [1210, 309] on button "Save" at bounding box center [1214, 314] width 104 height 28
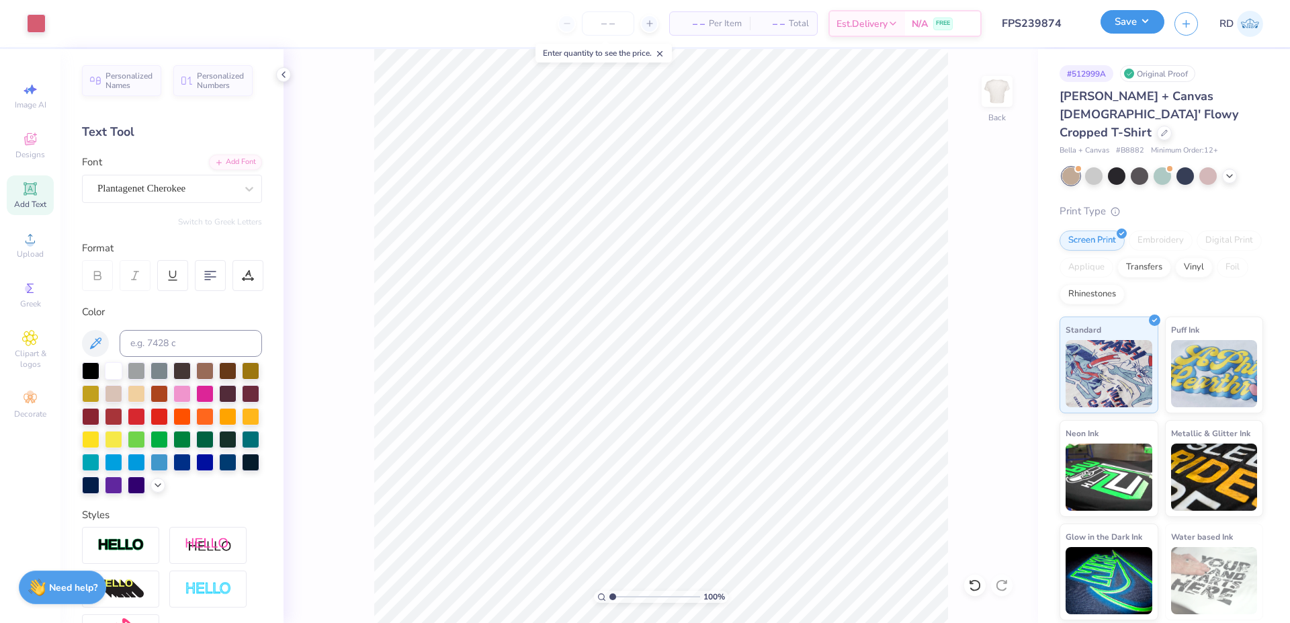
click at [1136, 35] on div "Save" at bounding box center [1133, 24] width 64 height 24
click at [1138, 22] on button "Save" at bounding box center [1133, 22] width 64 height 24
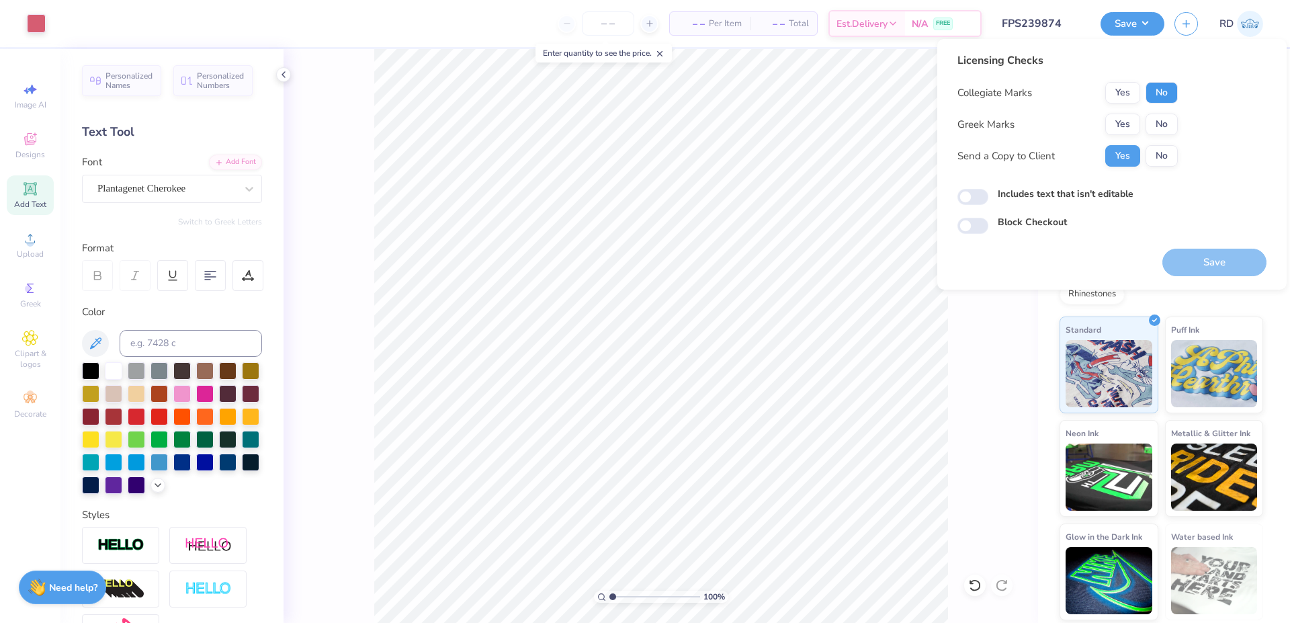
click at [1171, 85] on button "No" at bounding box center [1162, 93] width 32 height 22
click at [1126, 112] on div "Collegiate Marks Yes No Greek Marks Yes No Send a Copy to Client Yes No" at bounding box center [1067, 124] width 220 height 85
click at [1123, 126] on button "Yes" at bounding box center [1122, 125] width 35 height 22
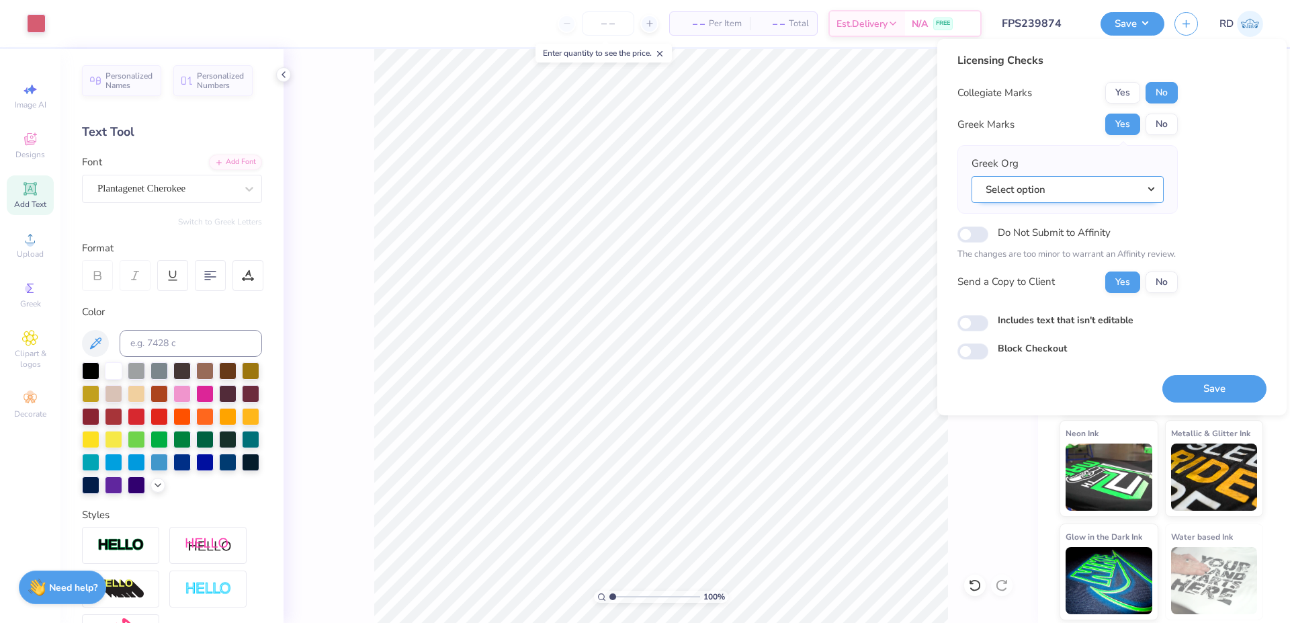
click at [1026, 189] on button "Select option" at bounding box center [1068, 190] width 192 height 28
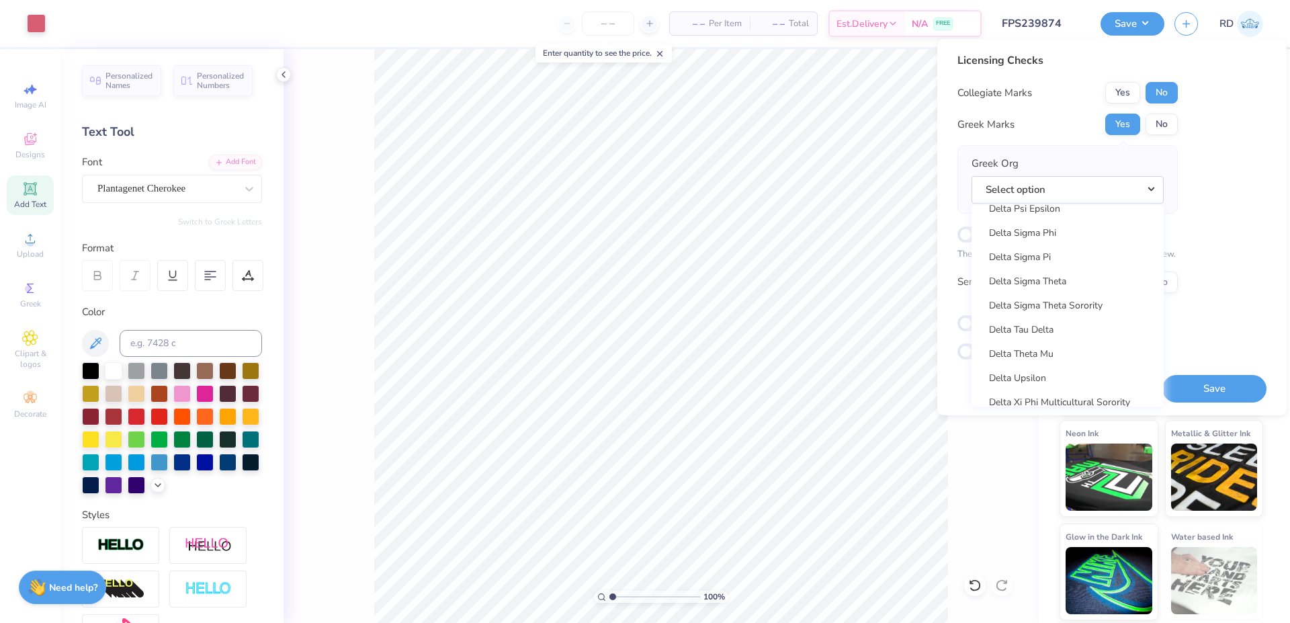
scroll to position [3529, 0]
click at [1066, 343] on link "Delta Zeta" at bounding box center [1067, 345] width 181 height 22
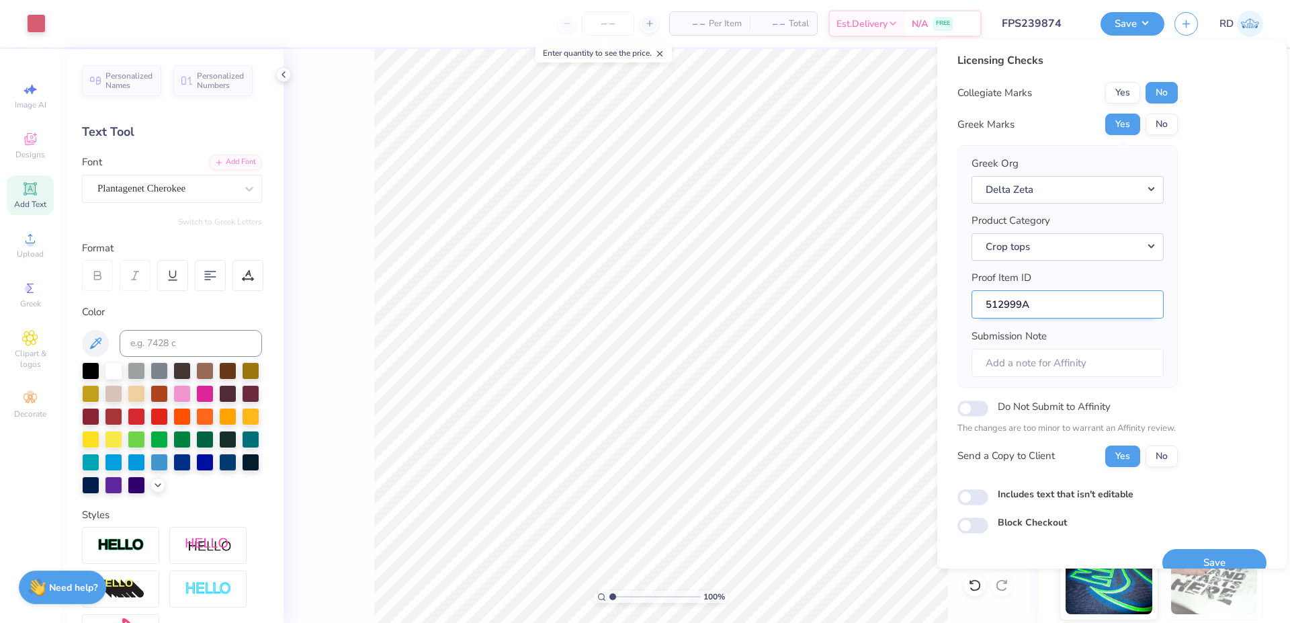
drag, startPoint x: 1021, startPoint y: 305, endPoint x: 883, endPoint y: 298, distance: 138.6
click at [972, 298] on input "512999A" at bounding box center [1068, 304] width 192 height 29
click at [1221, 557] on button "Save" at bounding box center [1214, 563] width 104 height 28
